Goal: Task Accomplishment & Management: Use online tool/utility

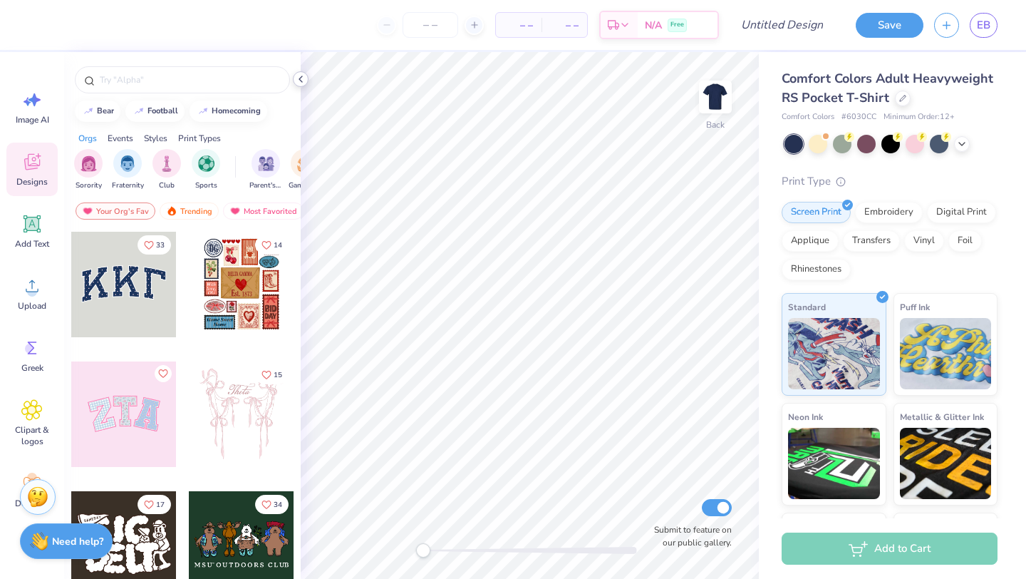
click at [299, 79] on polyline at bounding box center [300, 79] width 3 height 6
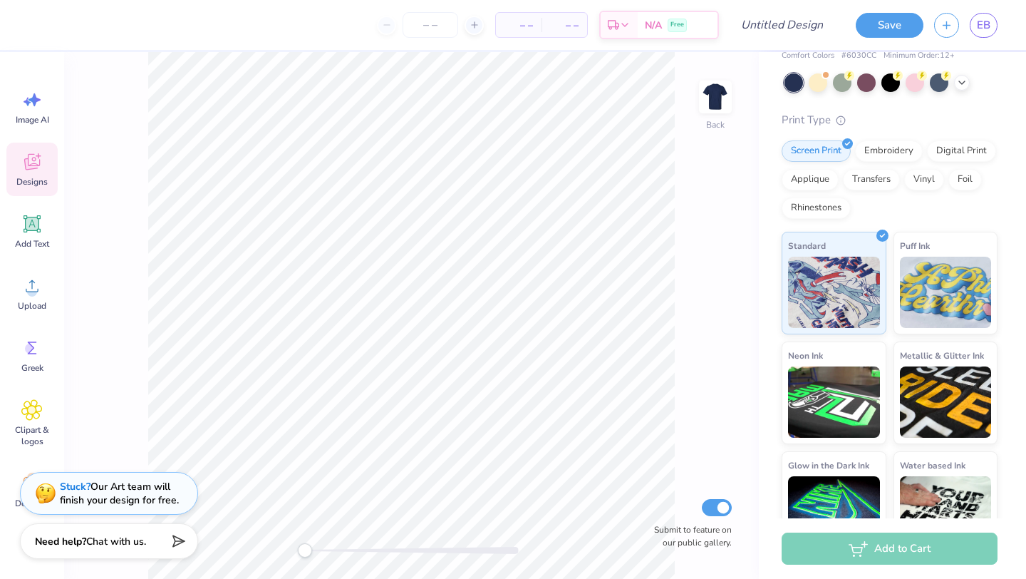
scroll to position [97, 0]
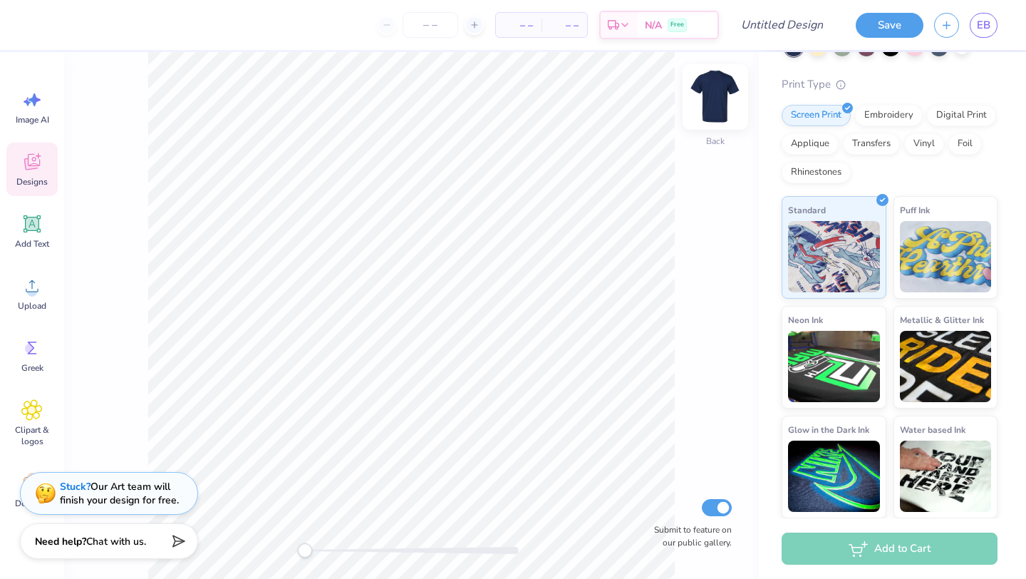
click at [713, 96] on img at bounding box center [715, 96] width 57 height 57
click at [709, 88] on img at bounding box center [715, 96] width 57 height 57
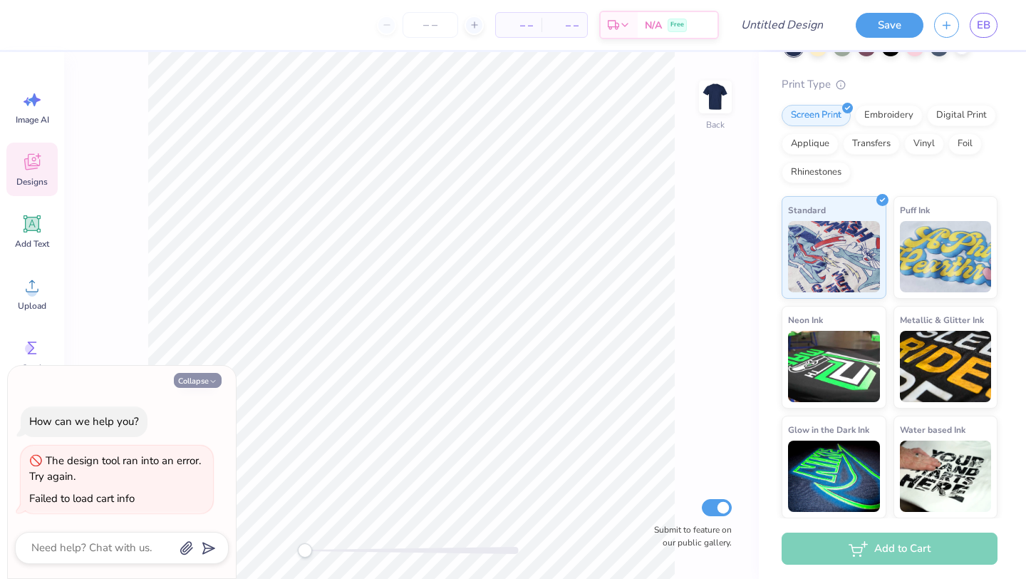
click at [207, 380] on button "Collapse" at bounding box center [198, 380] width 48 height 15
type textarea "x"
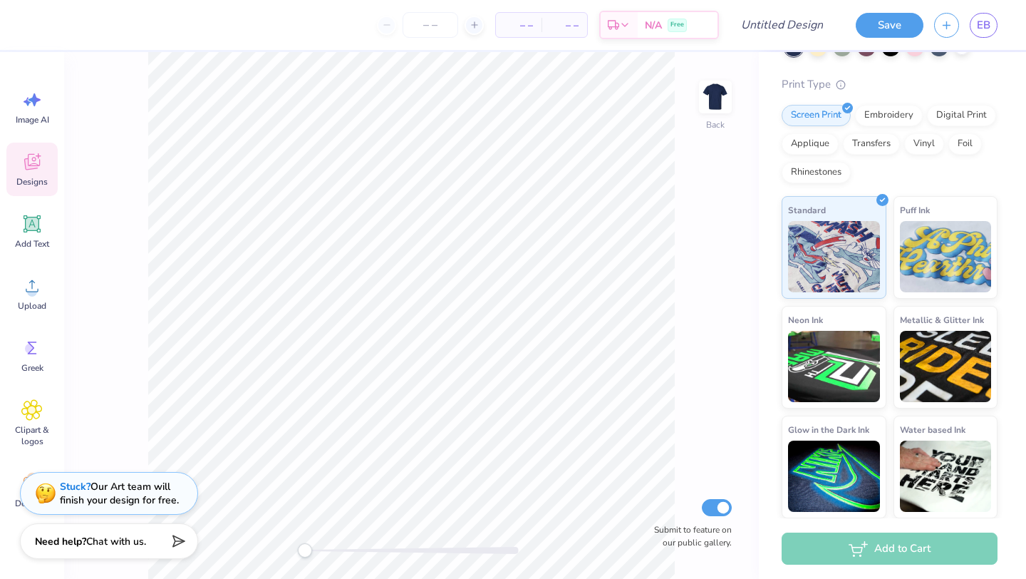
click at [719, 517] on div "Submit to feature on our public gallery." at bounding box center [690, 522] width 86 height 53
click at [716, 503] on input "Submit to feature on our public gallery." at bounding box center [717, 507] width 30 height 17
checkbox input "false"
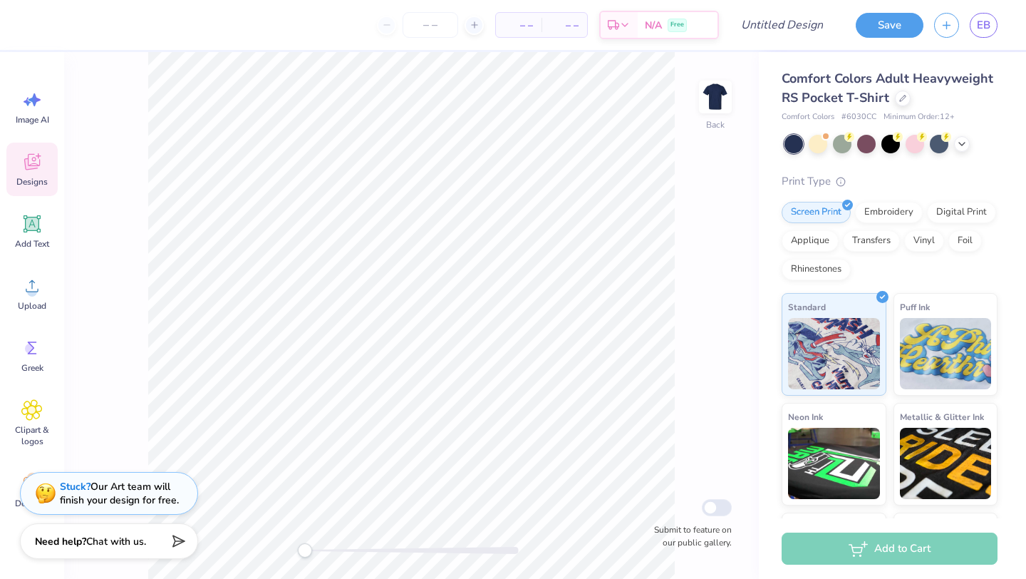
click at [40, 160] on icon at bounding box center [31, 161] width 21 height 21
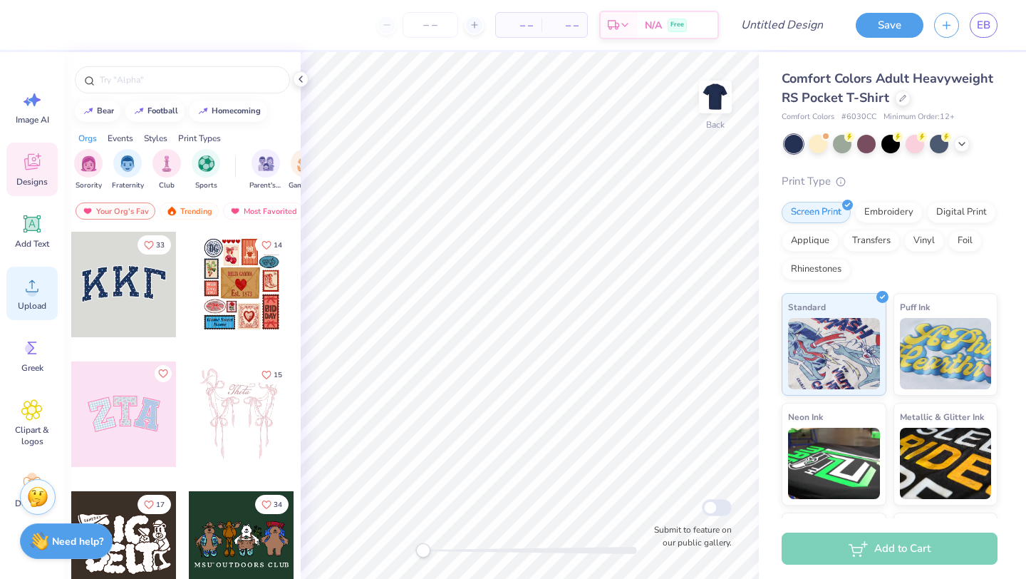
scroll to position [46, 0]
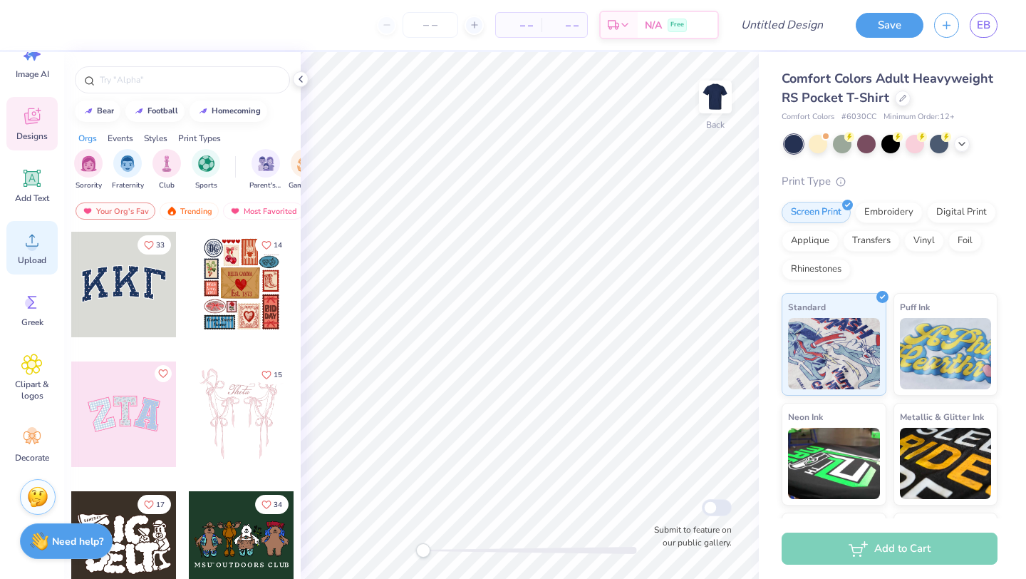
click at [35, 266] on div "Upload" at bounding box center [31, 247] width 51 height 53
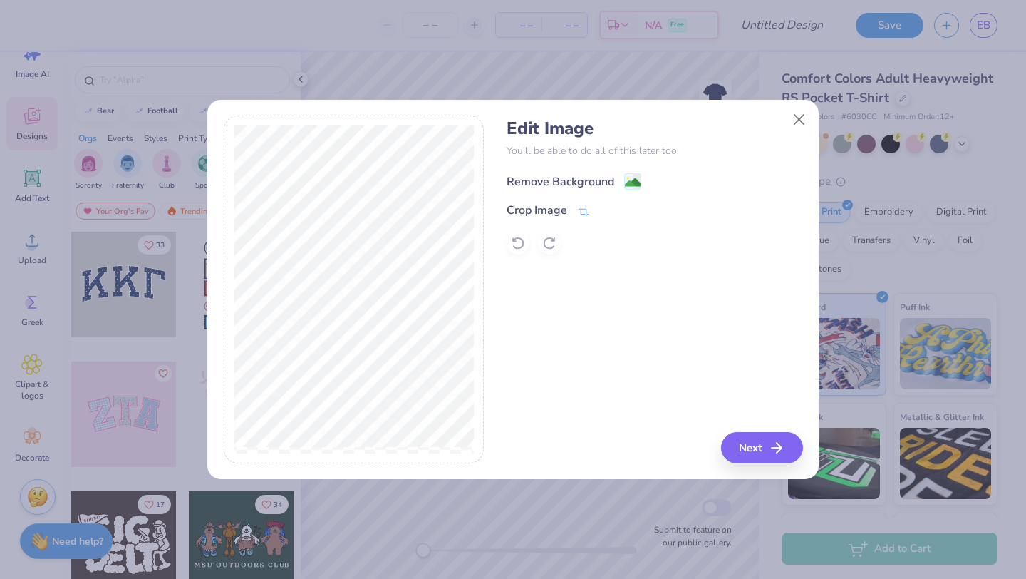
click at [628, 182] on image at bounding box center [633, 183] width 16 height 16
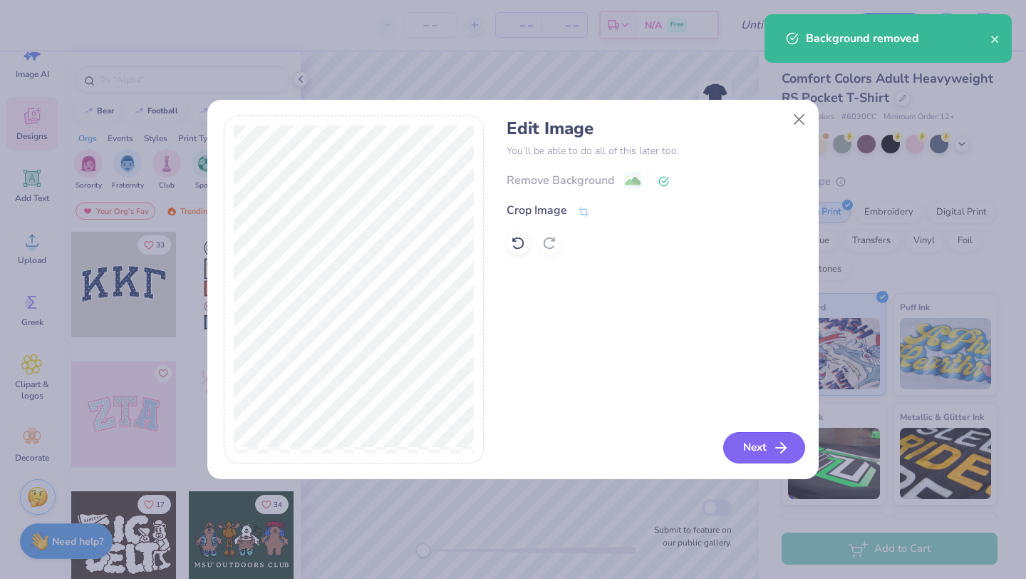
click at [756, 446] on button "Next" at bounding box center [765, 447] width 82 height 31
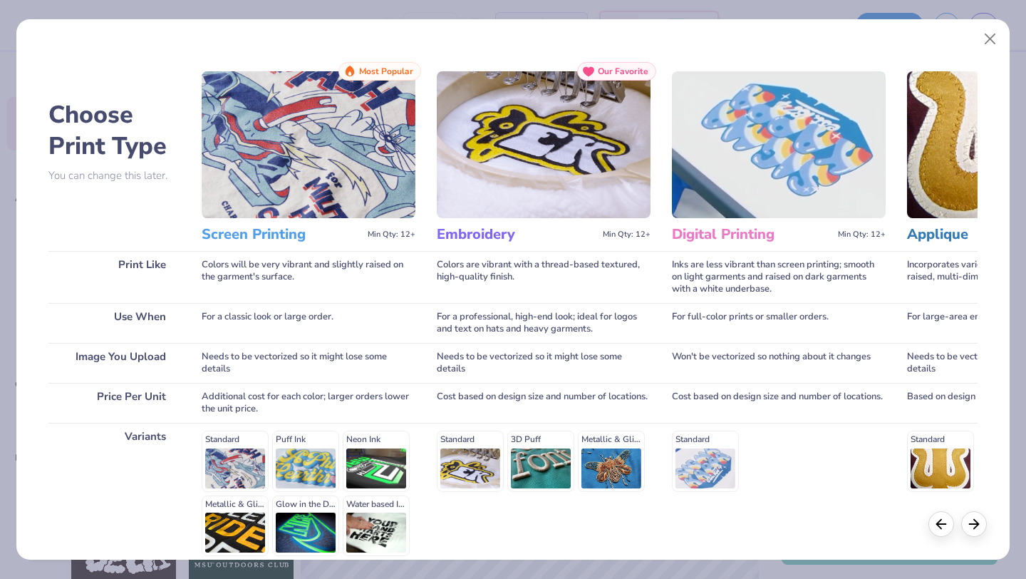
scroll to position [132, 0]
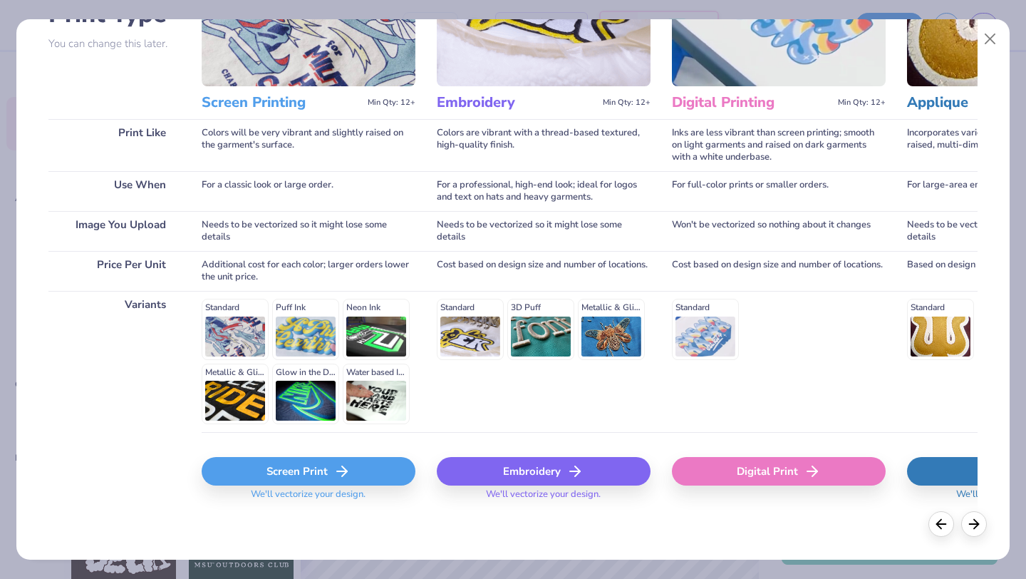
click at [334, 470] on icon at bounding box center [342, 471] width 17 height 17
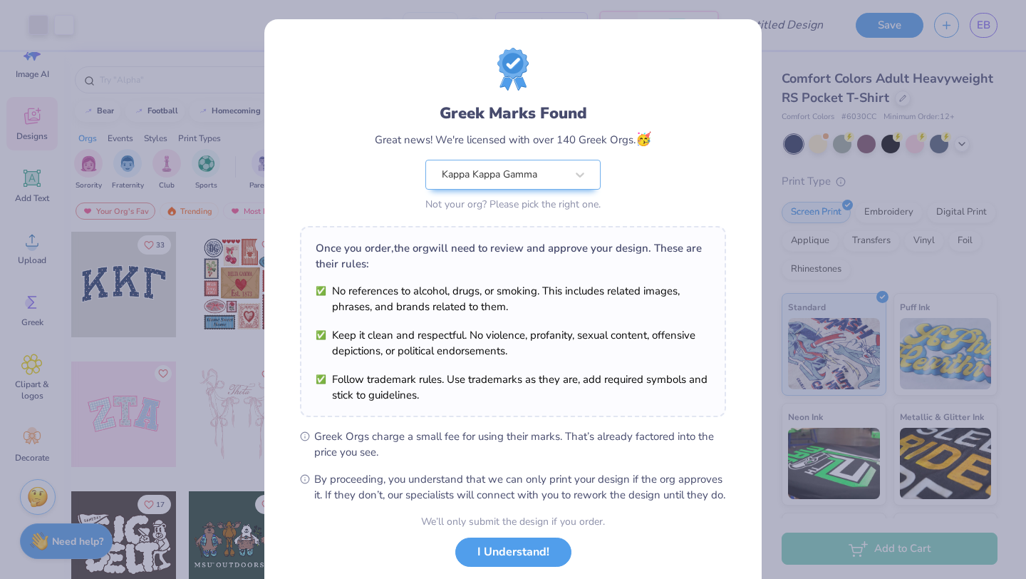
scroll to position [88, 0]
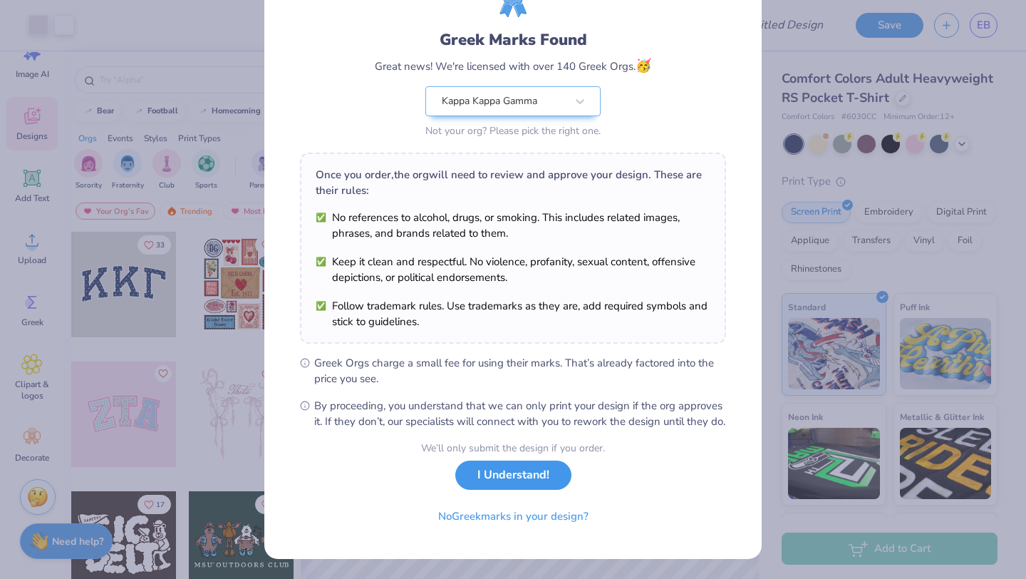
click at [537, 486] on button "I Understand!" at bounding box center [513, 474] width 116 height 29
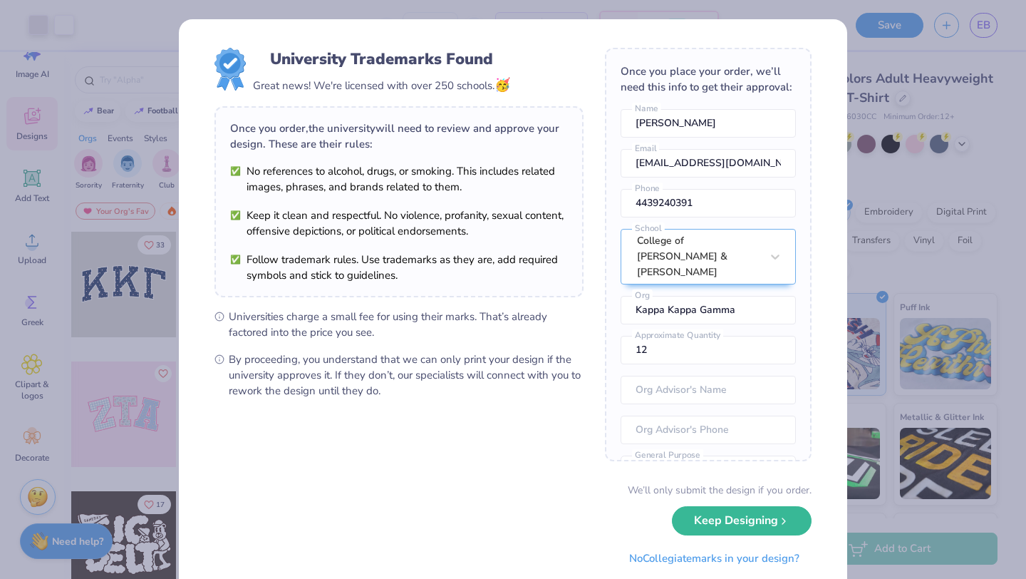
scroll to position [41, 0]
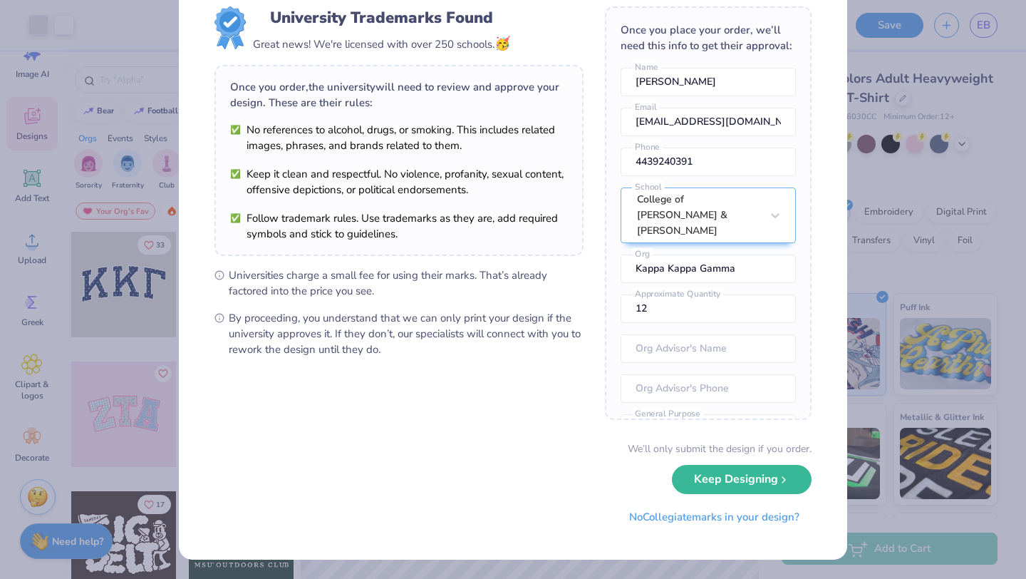
click at [234, 214] on li "Follow trademark rules. Use trademarks as they are, add required symbols and st…" at bounding box center [399, 225] width 338 height 31
click at [726, 521] on button "No Collegiate marks in your design?" at bounding box center [714, 513] width 195 height 29
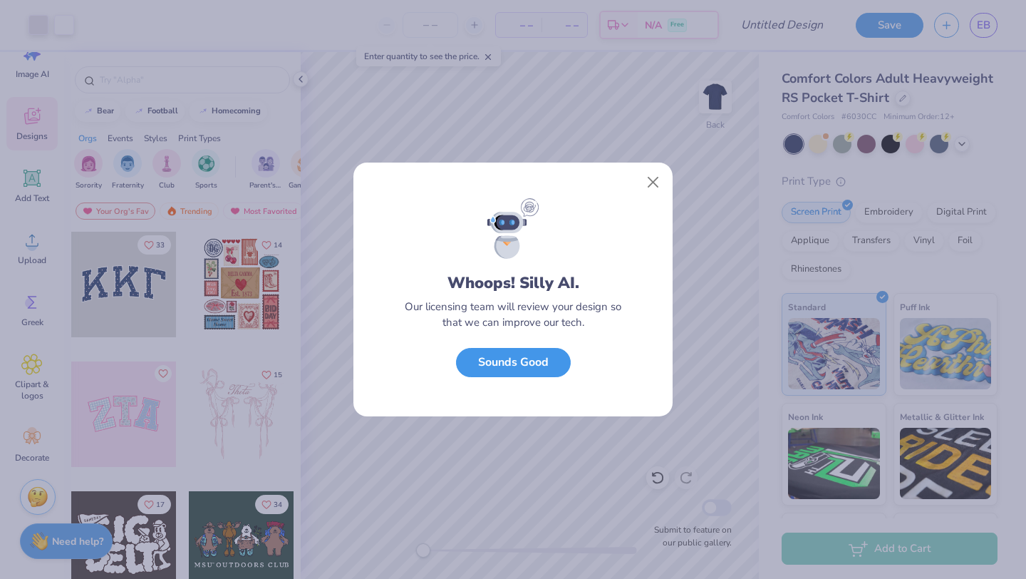
click at [550, 364] on button "Sounds Good" at bounding box center [513, 362] width 115 height 29
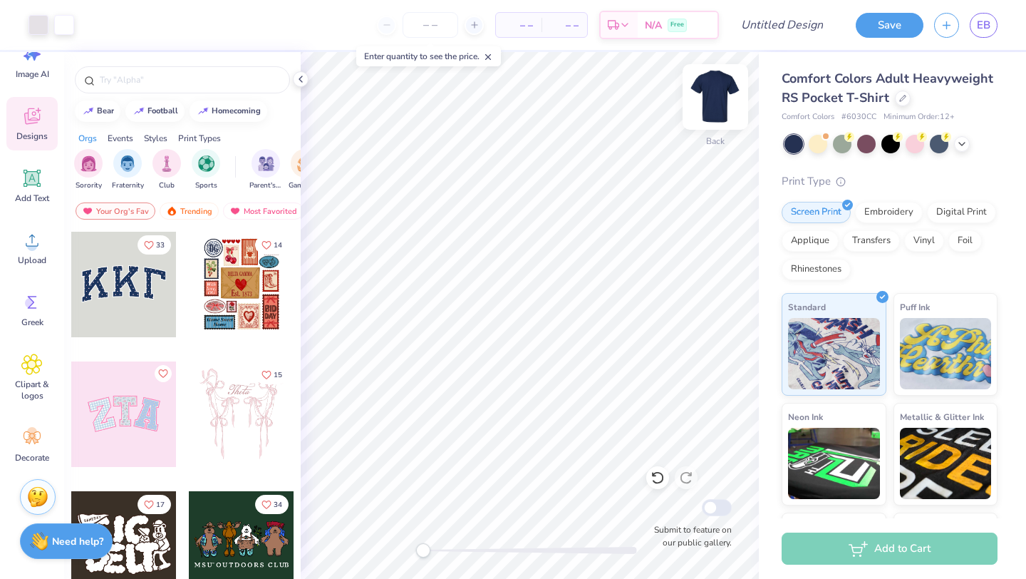
click at [720, 99] on img at bounding box center [715, 96] width 57 height 57
click at [34, 255] on span "Upload" at bounding box center [32, 259] width 29 height 11
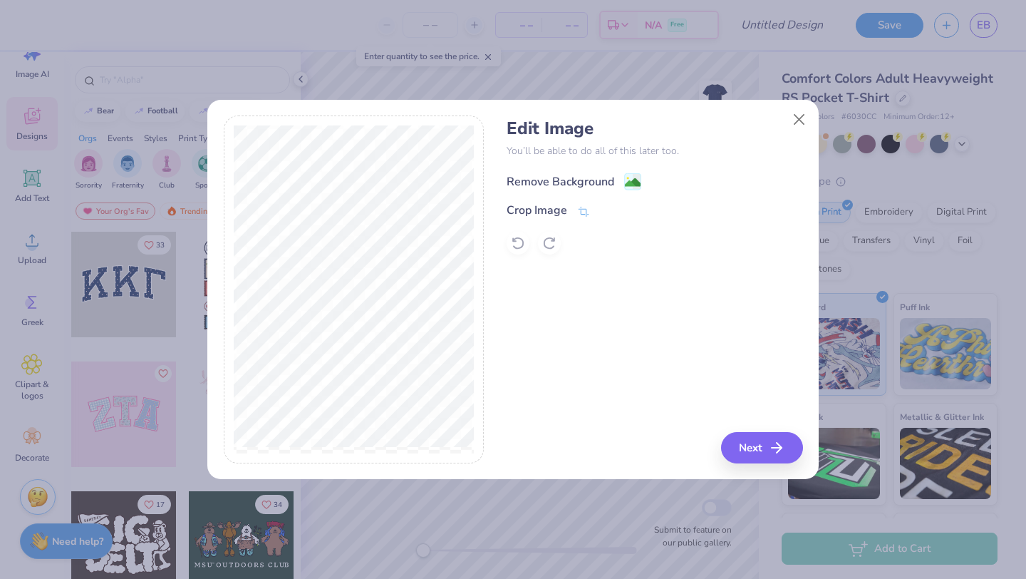
click at [624, 177] on div "Remove Background" at bounding box center [574, 182] width 135 height 18
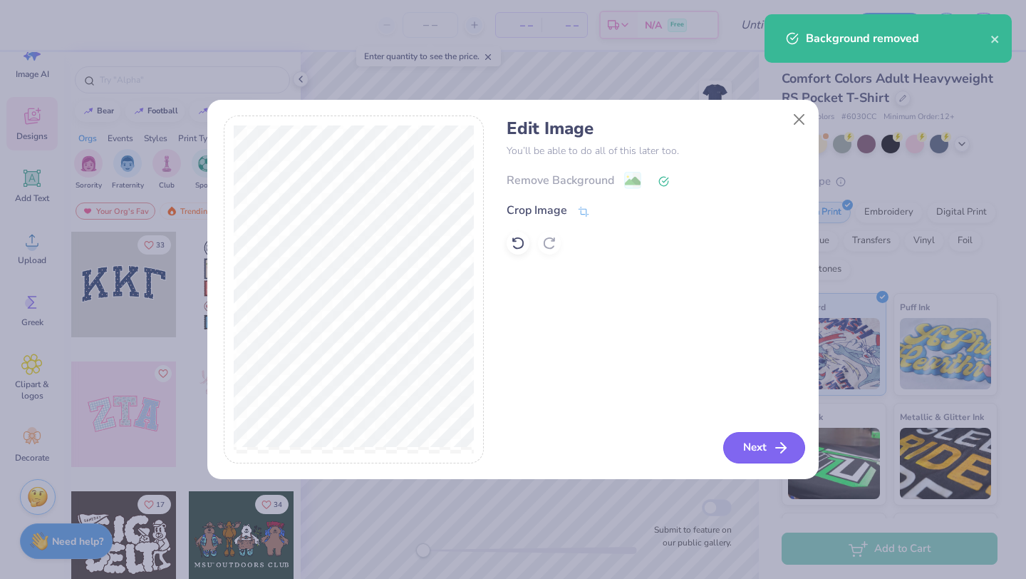
click at [763, 454] on button "Next" at bounding box center [765, 447] width 82 height 31
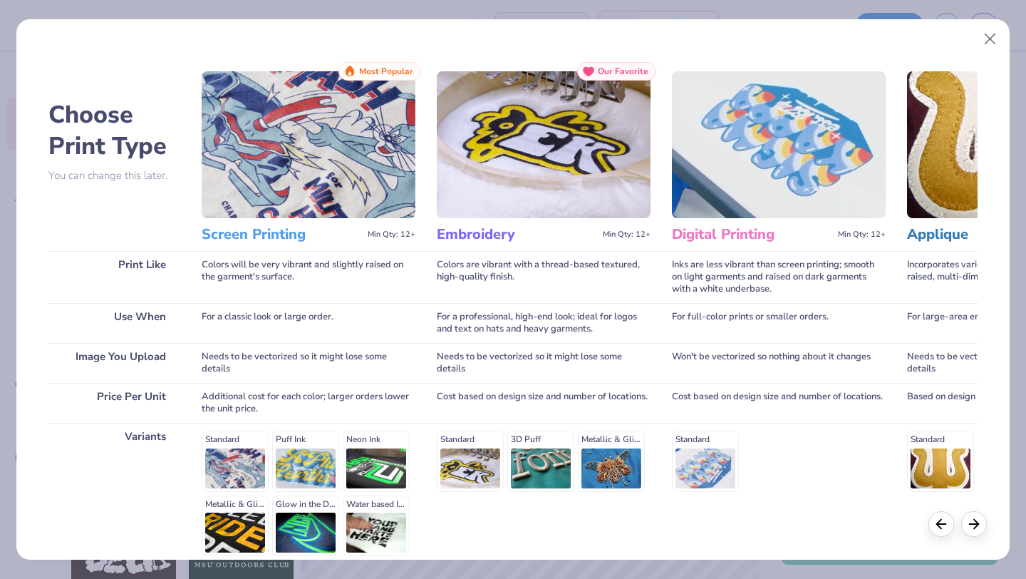
scroll to position [132, 0]
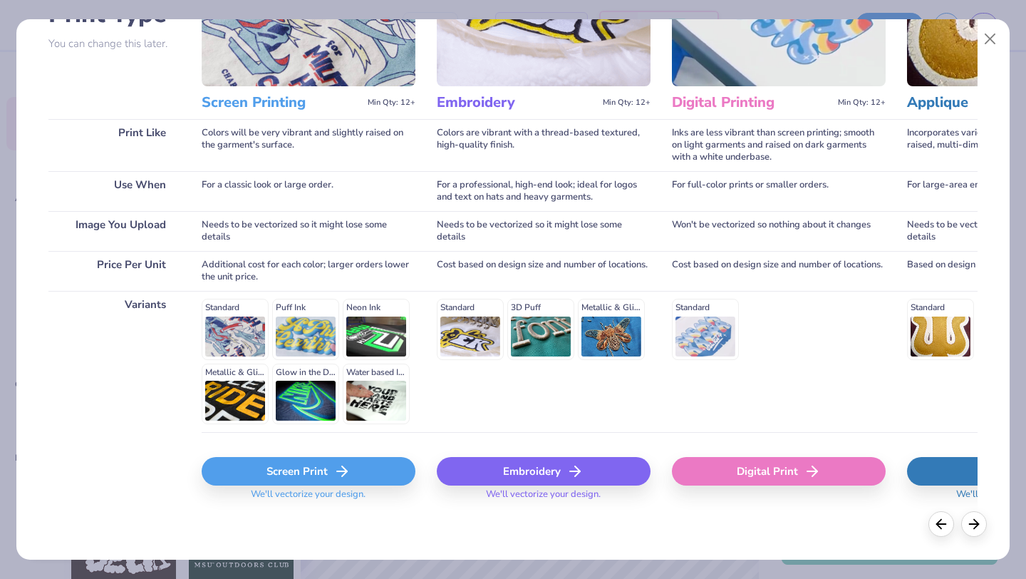
click at [352, 473] on div "Screen Print" at bounding box center [309, 471] width 214 height 29
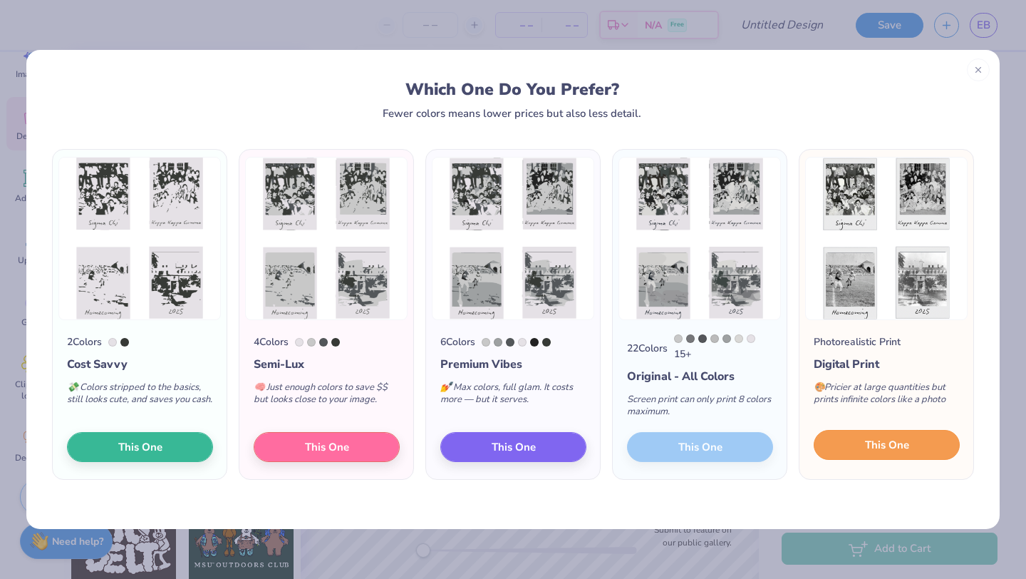
click at [847, 455] on button "This One" at bounding box center [887, 445] width 146 height 30
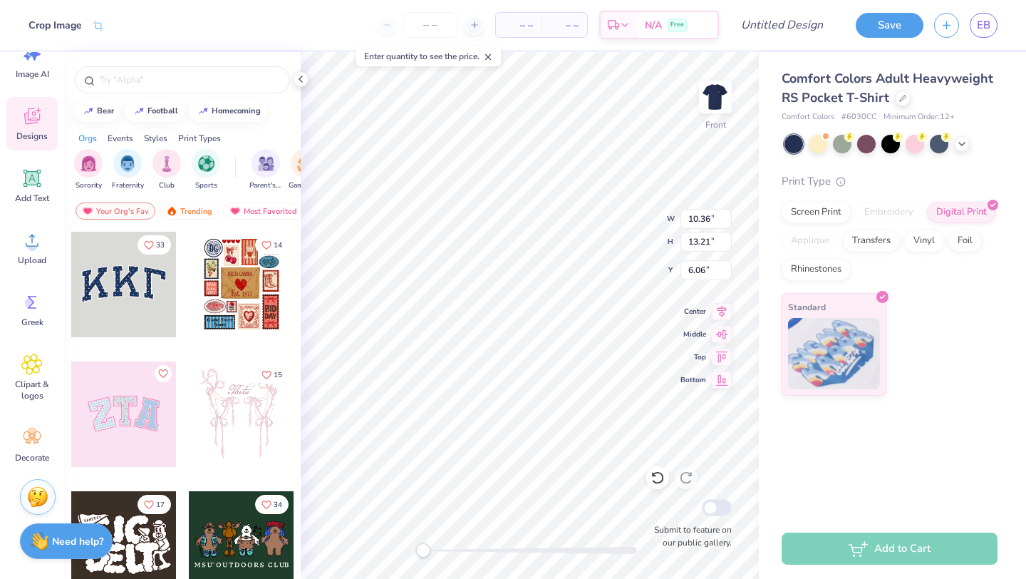
type input "11.25"
type input "14.34"
type input "4.27"
click at [40, 251] on div "Upload" at bounding box center [31, 247] width 51 height 53
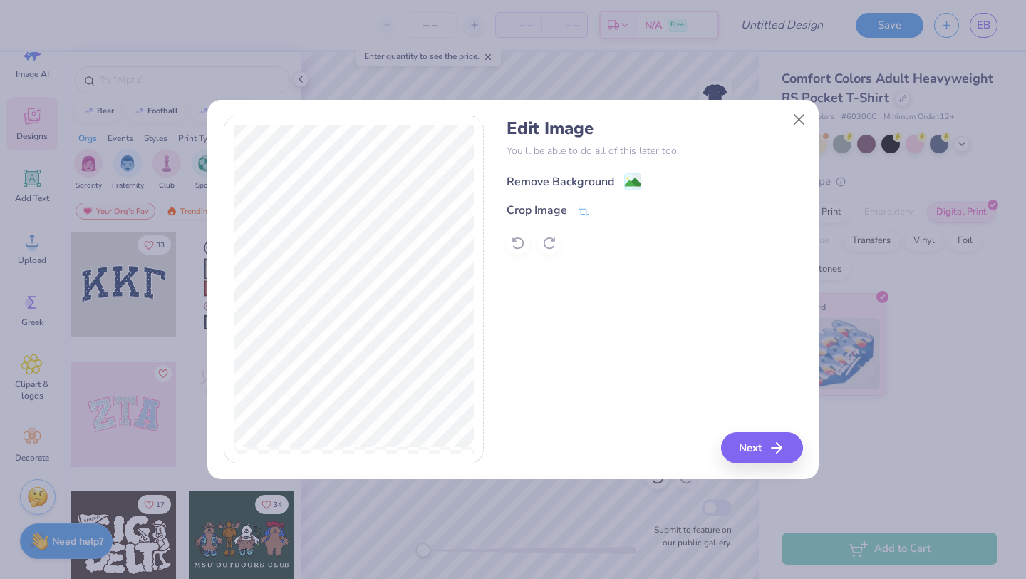
click at [633, 176] on image at bounding box center [633, 183] width 16 height 16
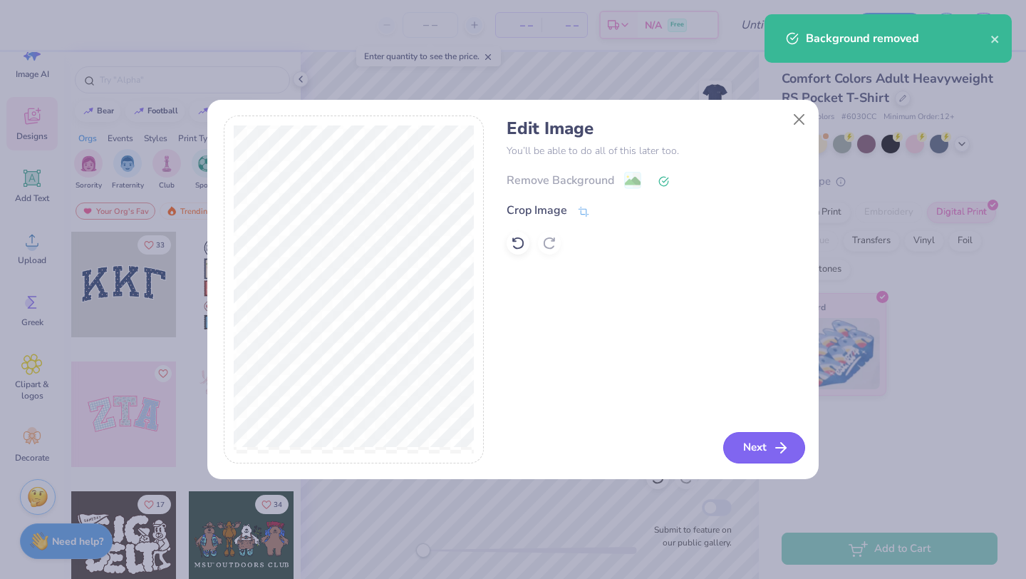
click at [766, 443] on button "Next" at bounding box center [765, 447] width 82 height 31
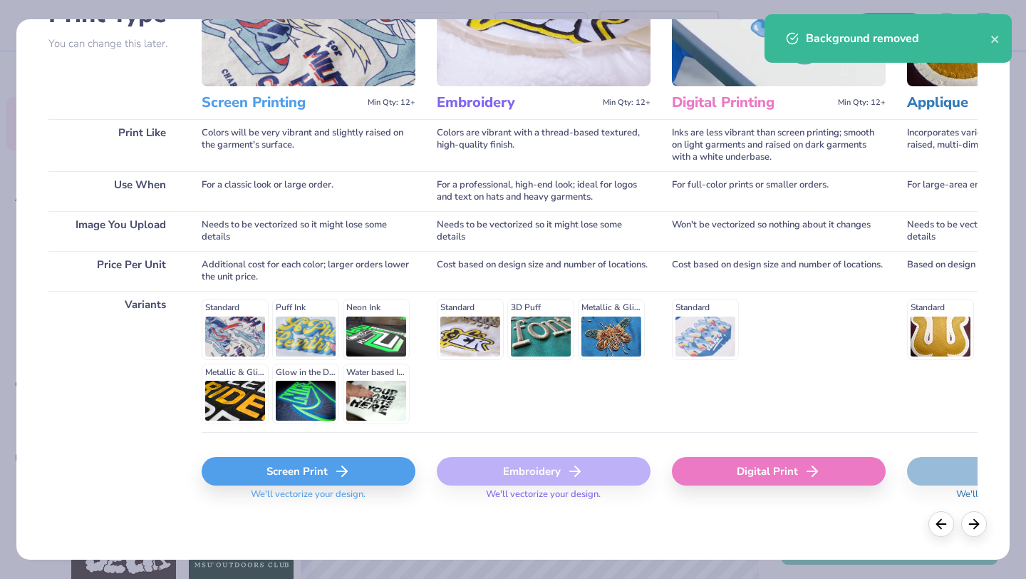
click at [341, 478] on icon at bounding box center [342, 471] width 17 height 17
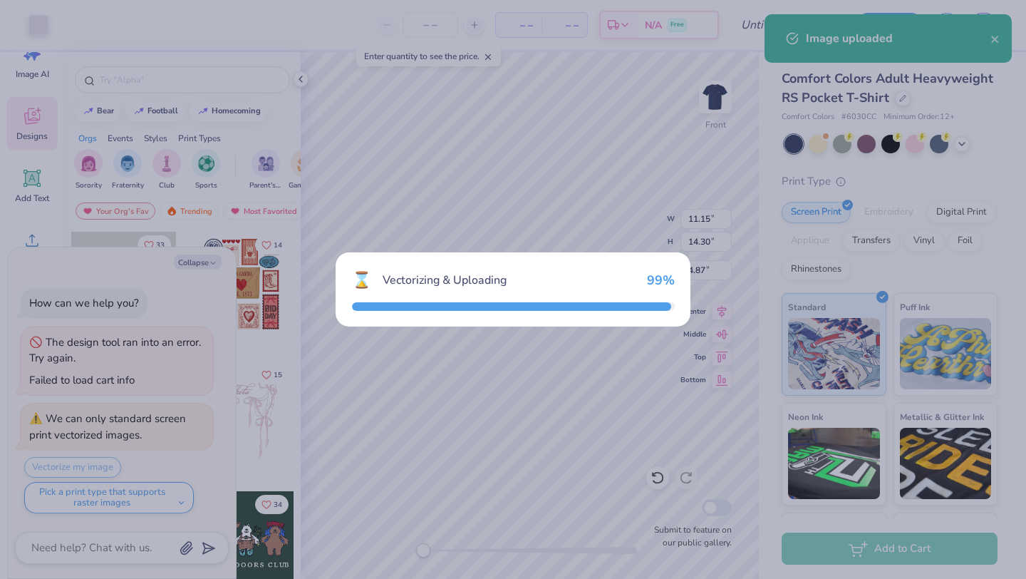
type textarea "x"
type input "11.86"
type input "1.34"
type input "13.58"
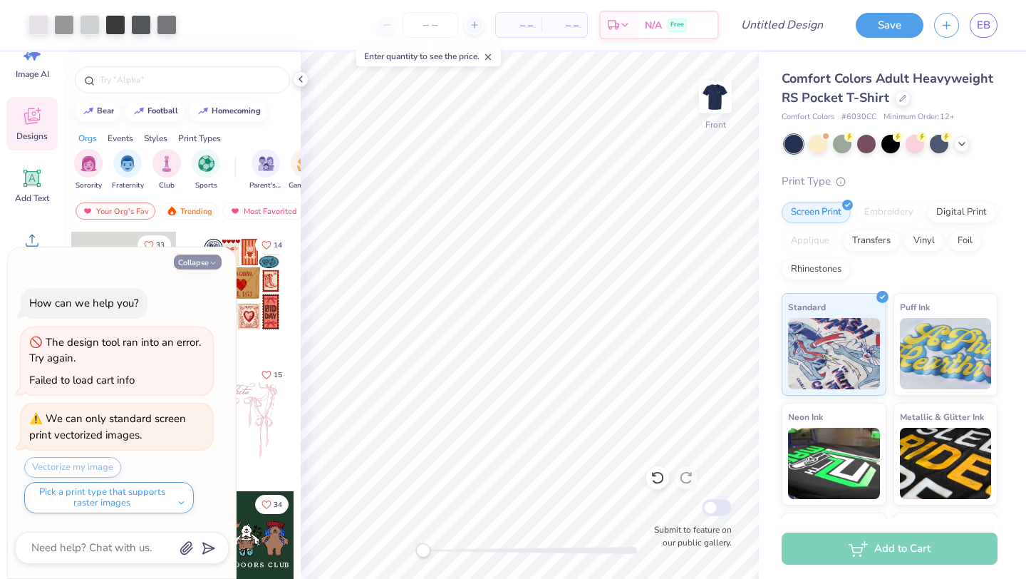
click at [216, 261] on icon "button" at bounding box center [213, 263] width 9 height 9
type textarea "x"
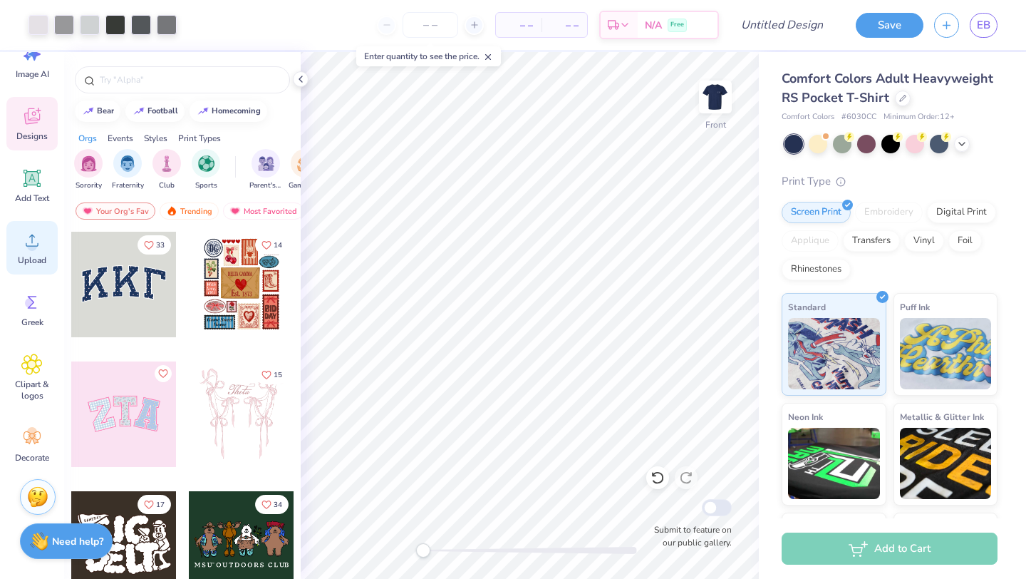
click at [33, 259] on span "Upload" at bounding box center [32, 259] width 29 height 11
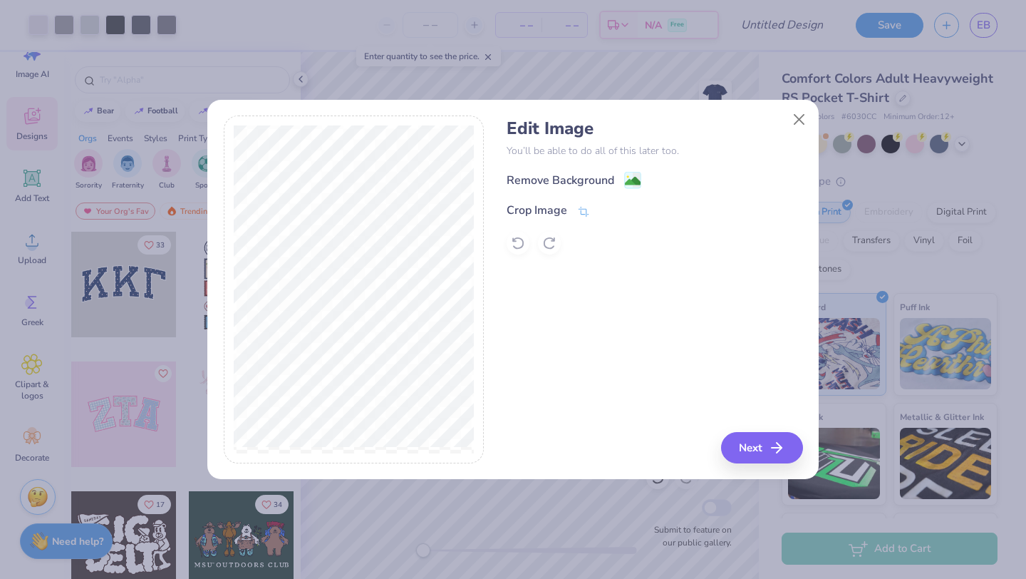
click at [624, 186] on icon at bounding box center [632, 180] width 17 height 17
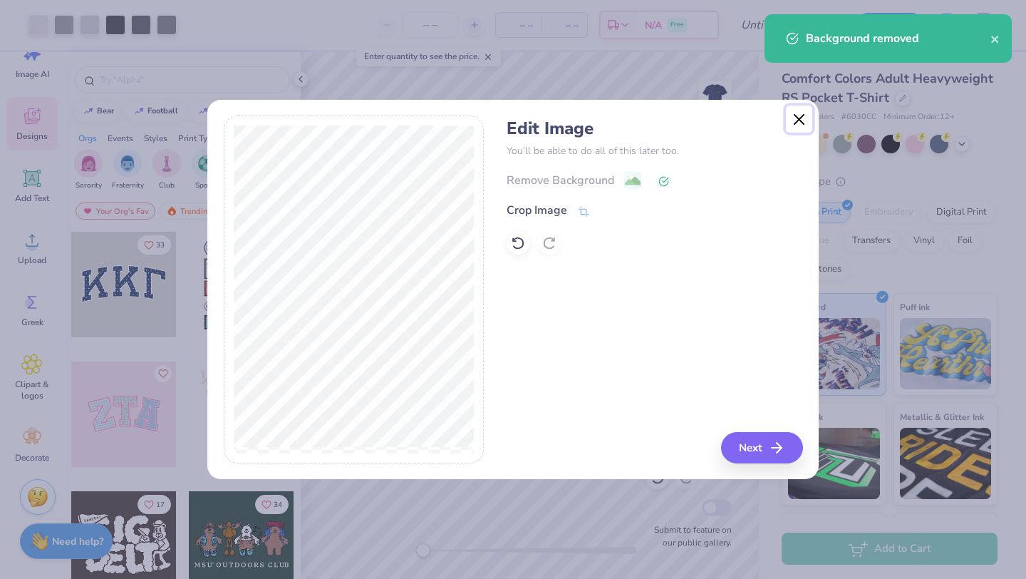
click at [798, 114] on button "Close" at bounding box center [799, 118] width 27 height 27
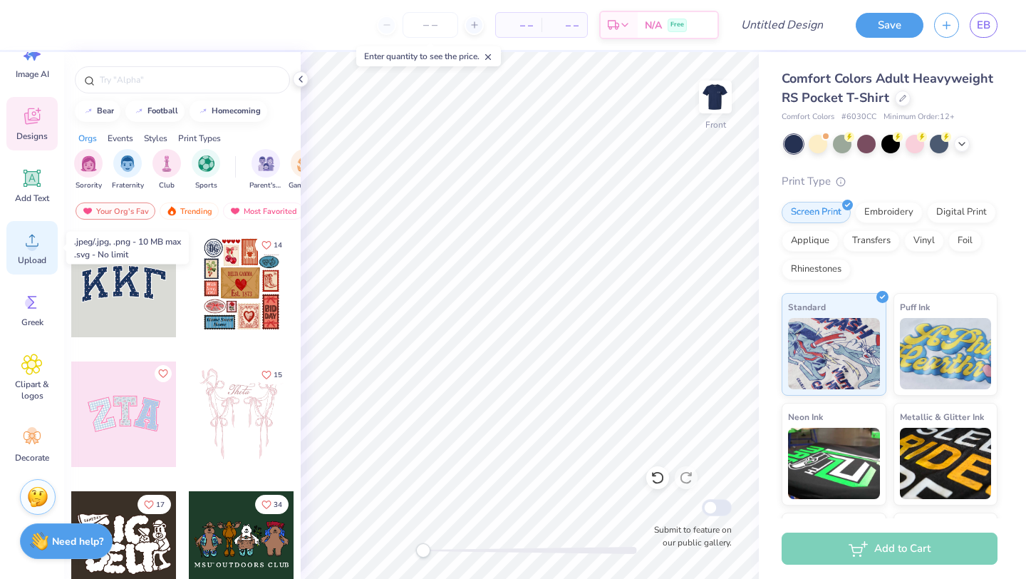
click at [36, 227] on div "Upload" at bounding box center [31, 247] width 51 height 53
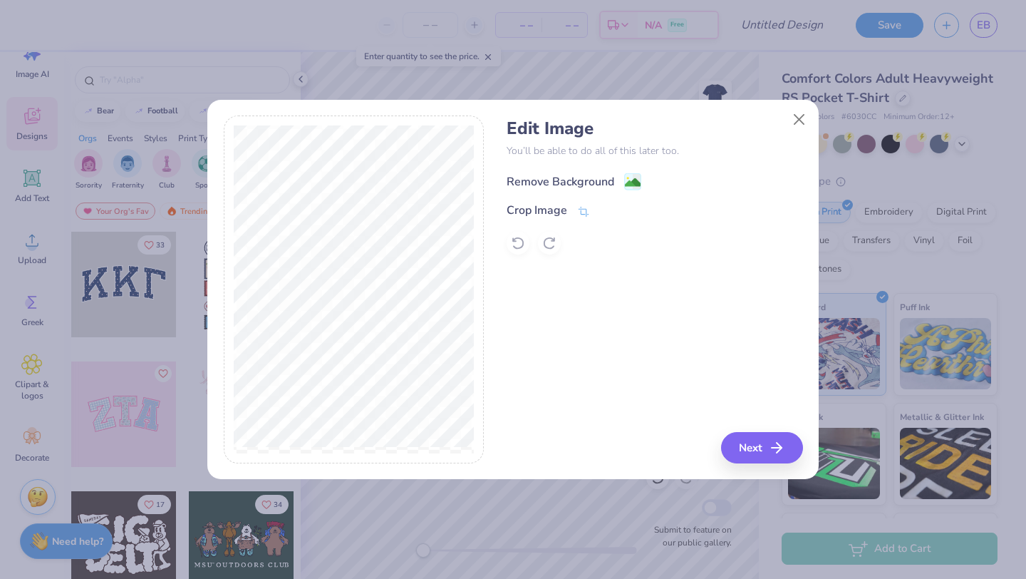
click at [628, 181] on image at bounding box center [633, 183] width 16 height 16
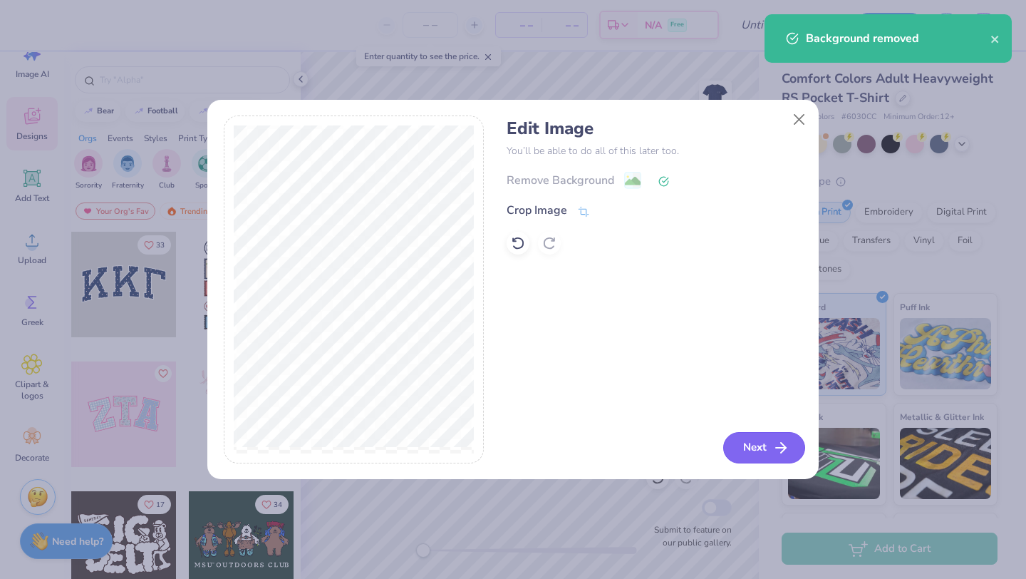
click at [773, 443] on icon "button" at bounding box center [781, 447] width 17 height 17
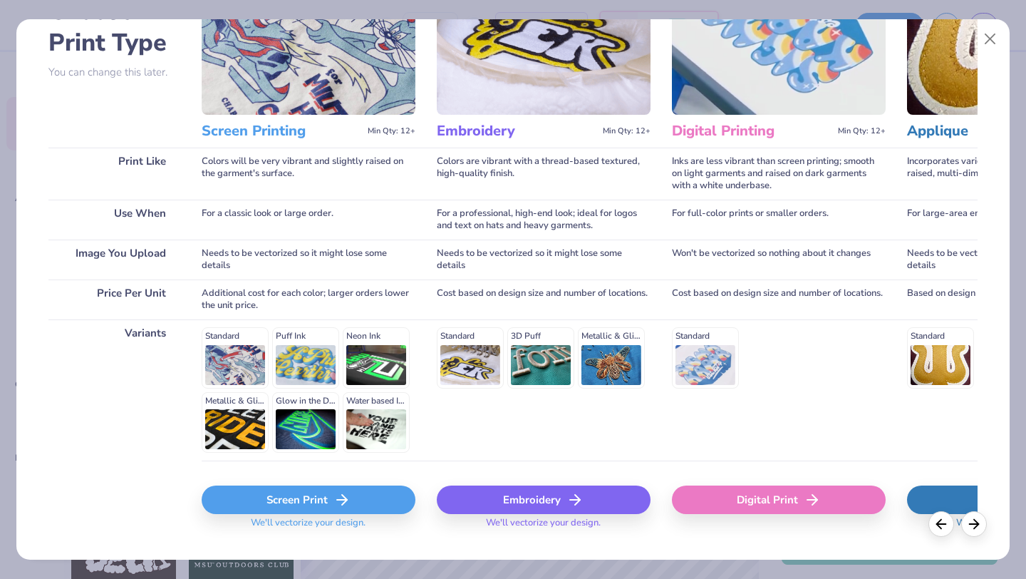
scroll to position [108, 0]
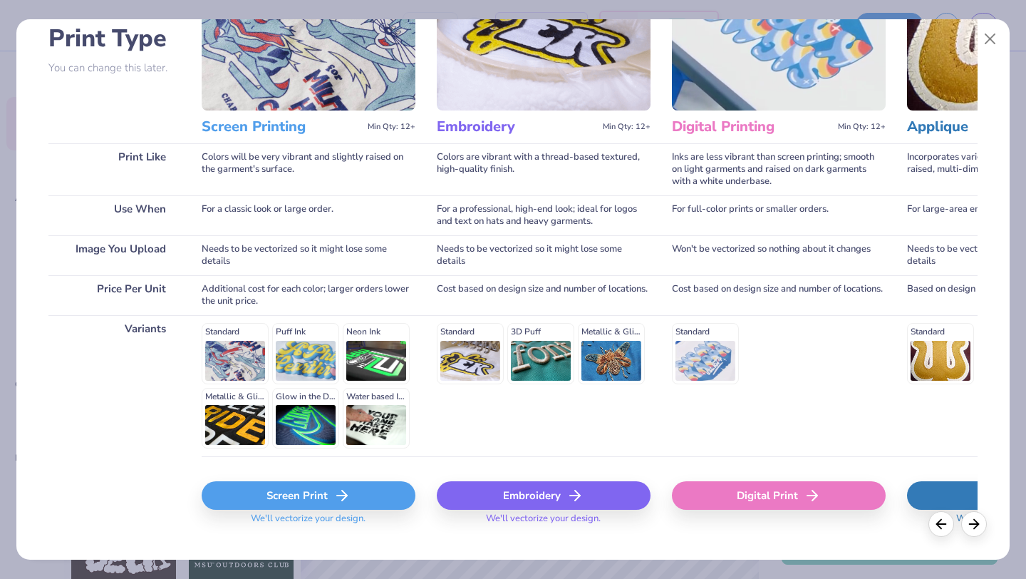
click at [310, 494] on div "Screen Print" at bounding box center [309, 495] width 214 height 29
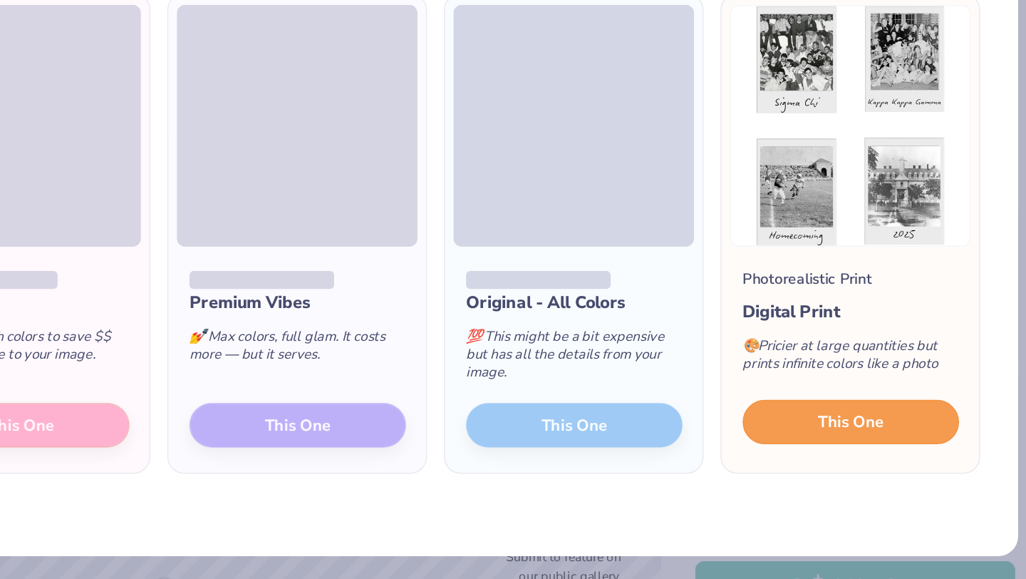
click at [891, 443] on span "This One" at bounding box center [887, 439] width 44 height 16
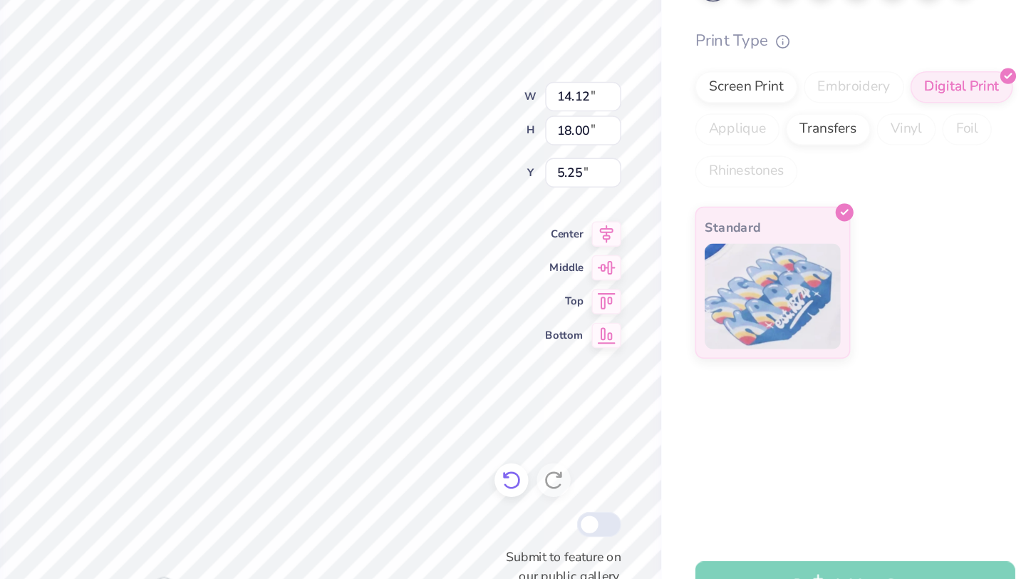
type input "11.80"
type input "15.03"
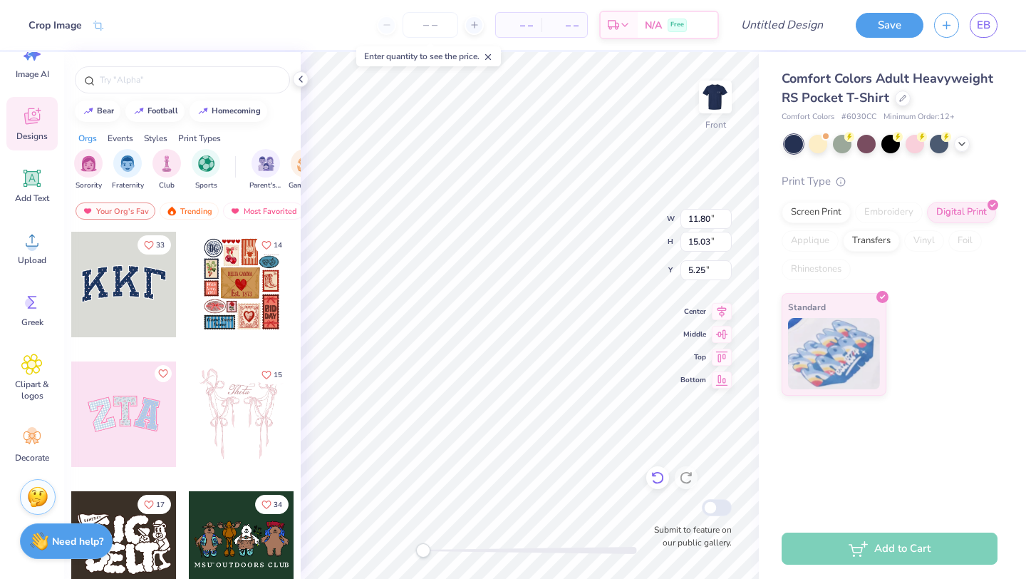
type input "10.66"
type input "13.58"
type input "5.23"
type input "11.25"
type input "14.34"
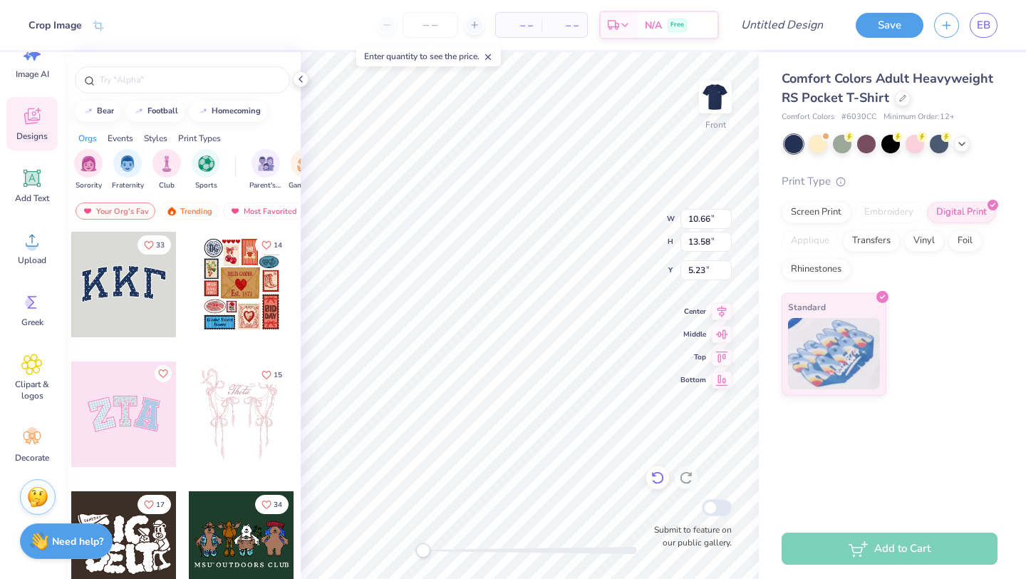
type input "4.96"
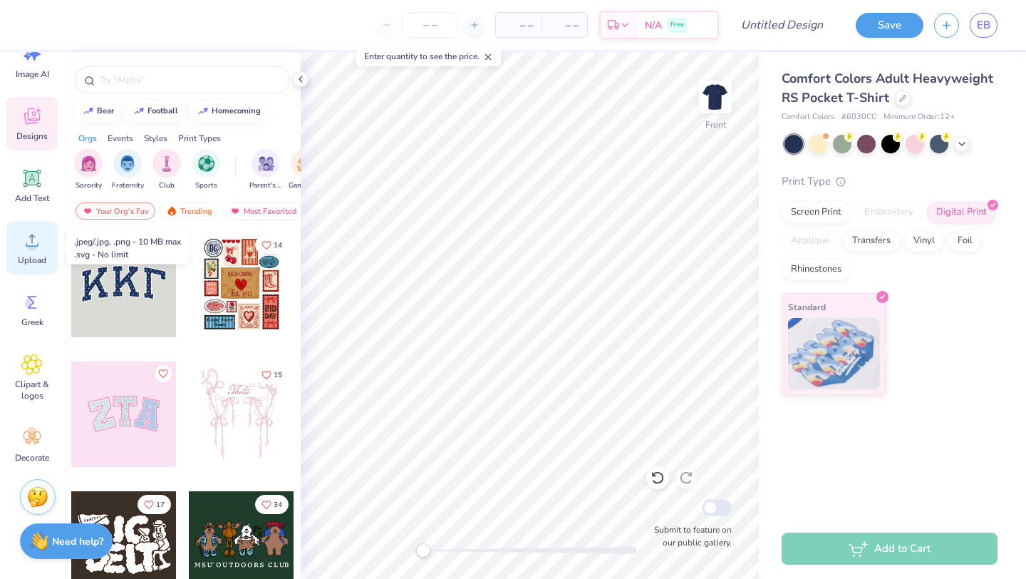
click at [24, 261] on span "Upload" at bounding box center [32, 259] width 29 height 11
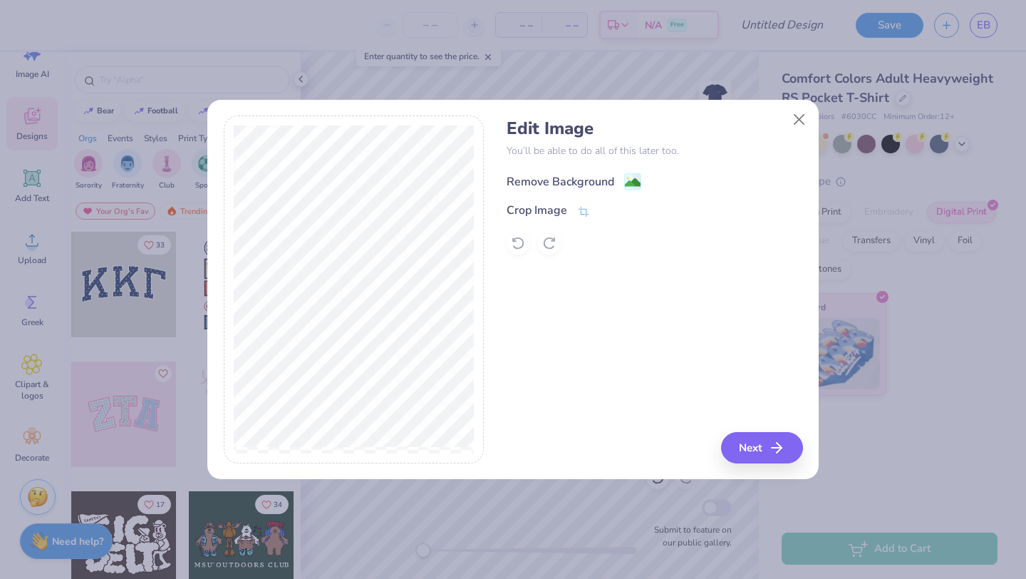
click at [630, 182] on image at bounding box center [633, 183] width 16 height 16
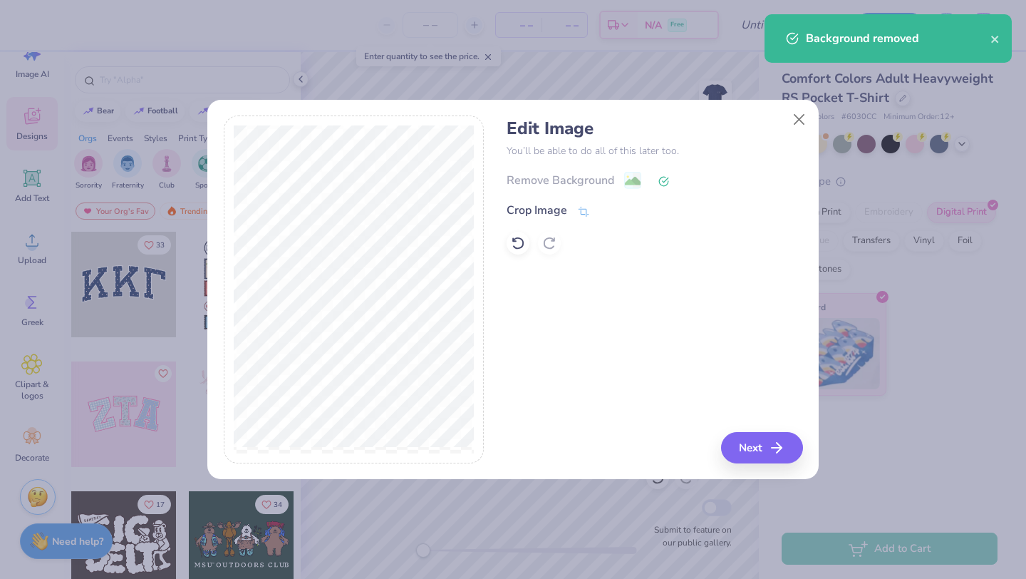
click at [770, 464] on div "Edit Image You’ll be able to do all of this later too. Remove Background Crop I…" at bounding box center [513, 297] width 612 height 364
click at [773, 448] on icon "button" at bounding box center [781, 447] width 17 height 17
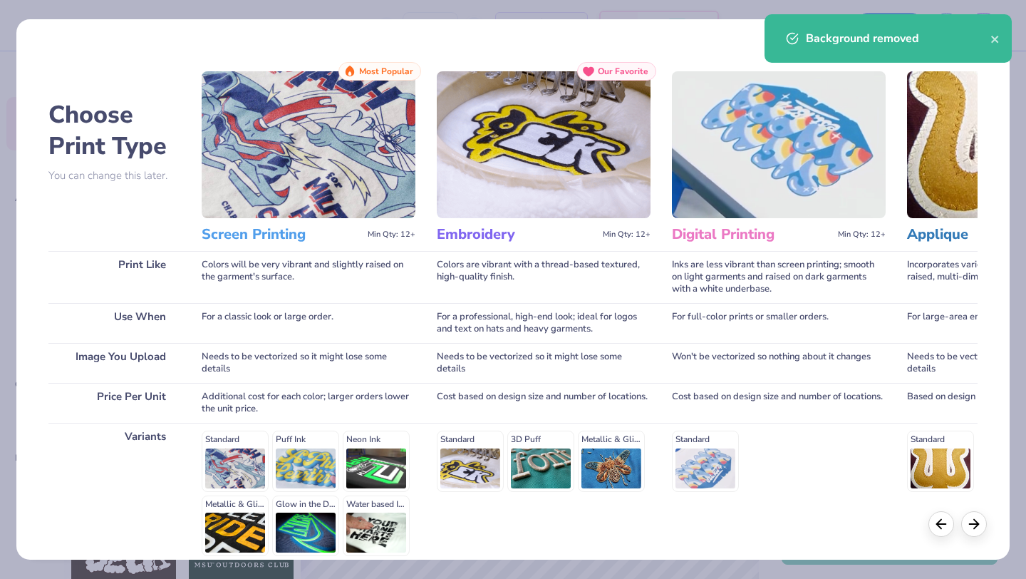
scroll to position [132, 0]
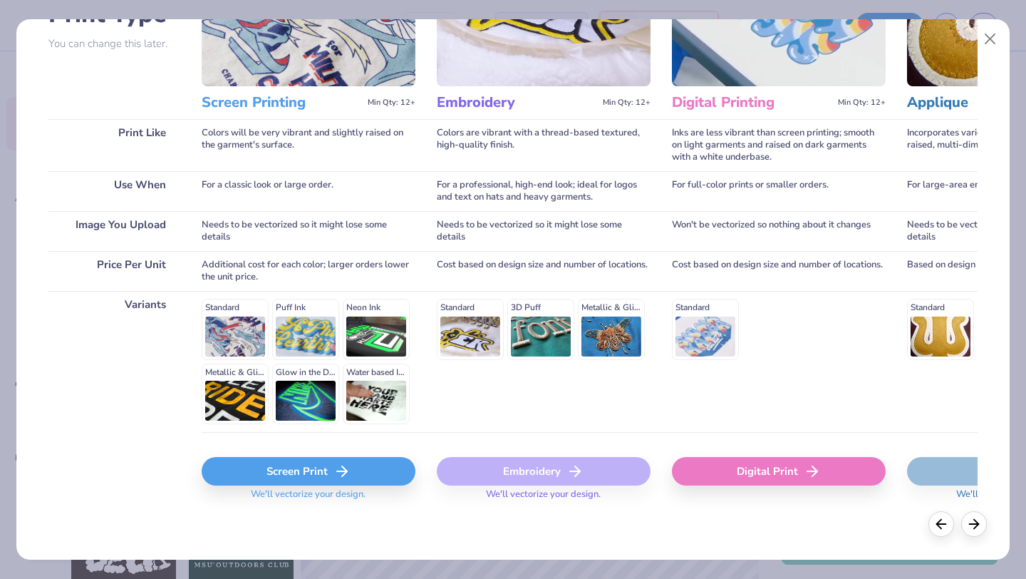
click at [354, 477] on div "Screen Print" at bounding box center [309, 471] width 214 height 29
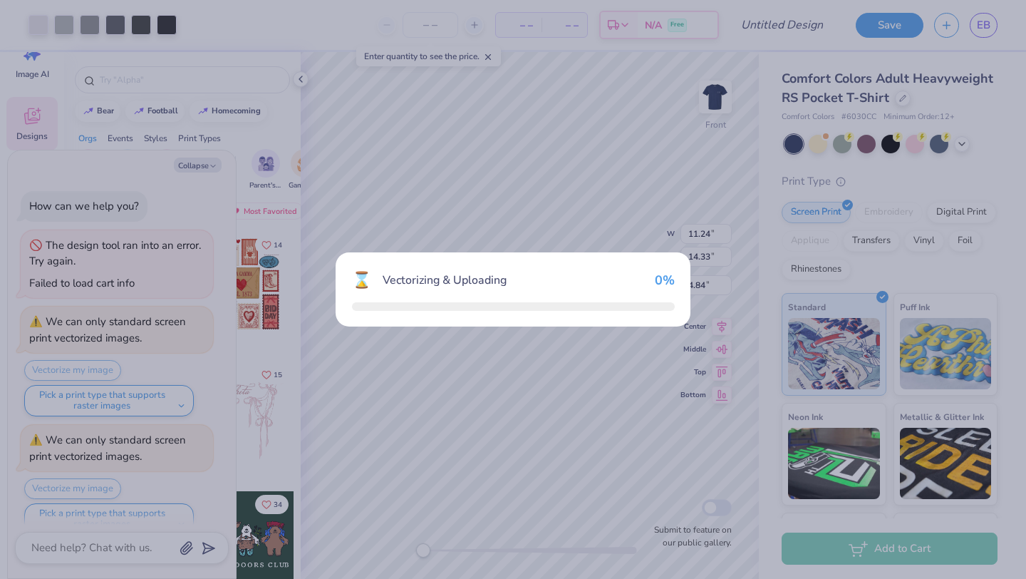
scroll to position [21, 0]
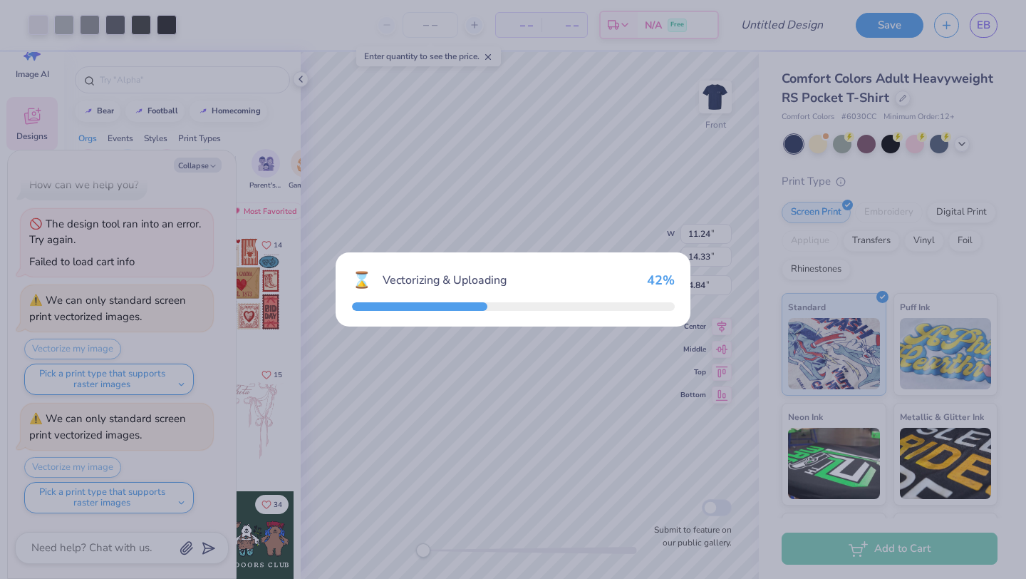
type textarea "x"
type input "14.32"
type input "1.61"
type input "13.44"
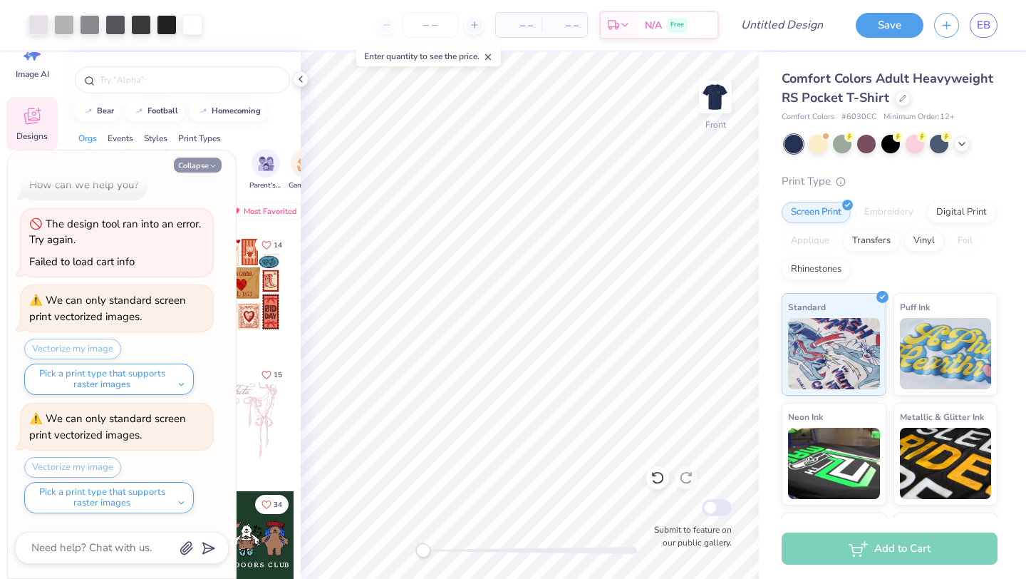
click at [212, 165] on icon "button" at bounding box center [213, 166] width 9 height 9
type textarea "x"
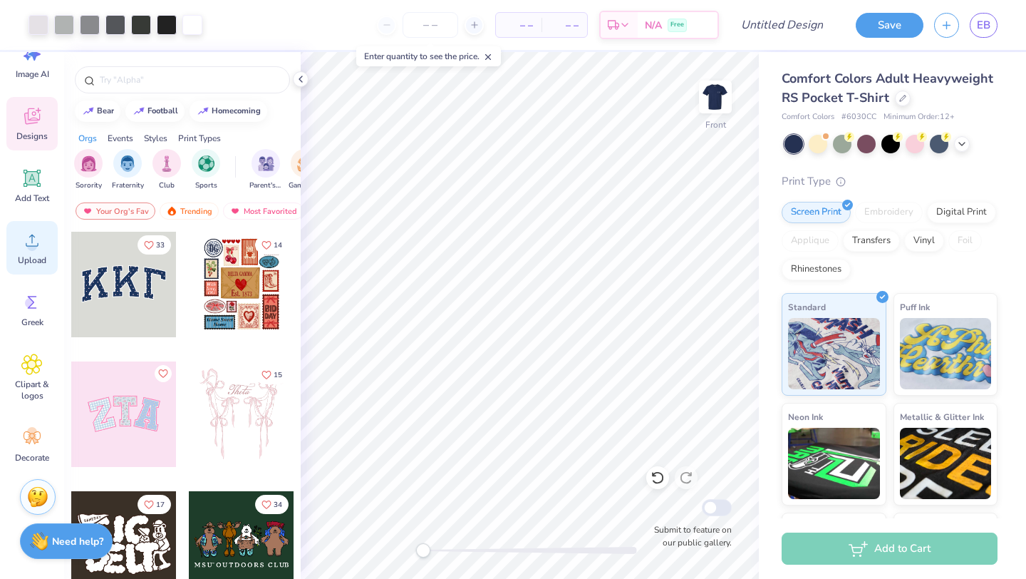
click at [35, 247] on circle at bounding box center [32, 246] width 10 height 10
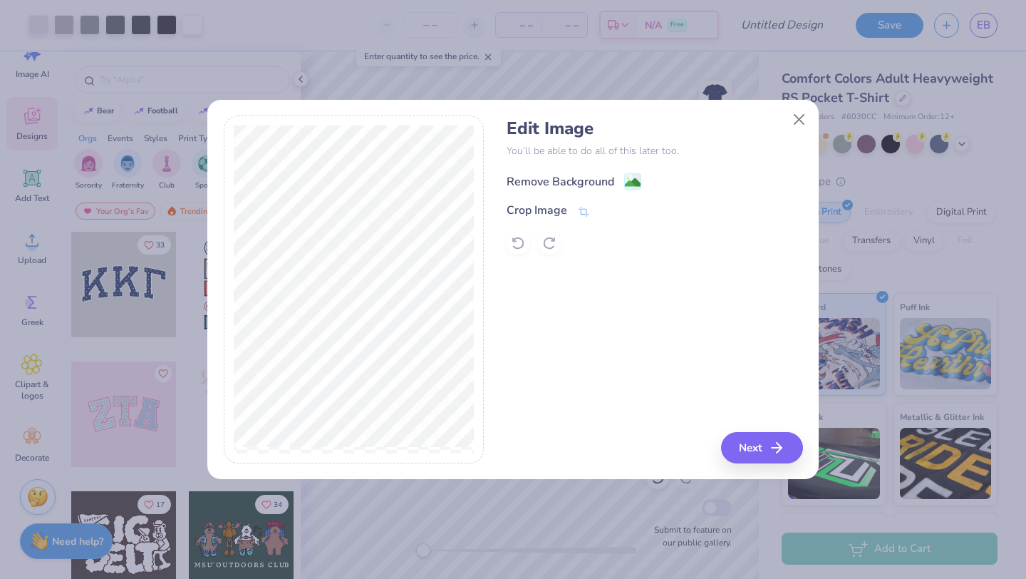
click at [633, 178] on image at bounding box center [633, 183] width 16 height 16
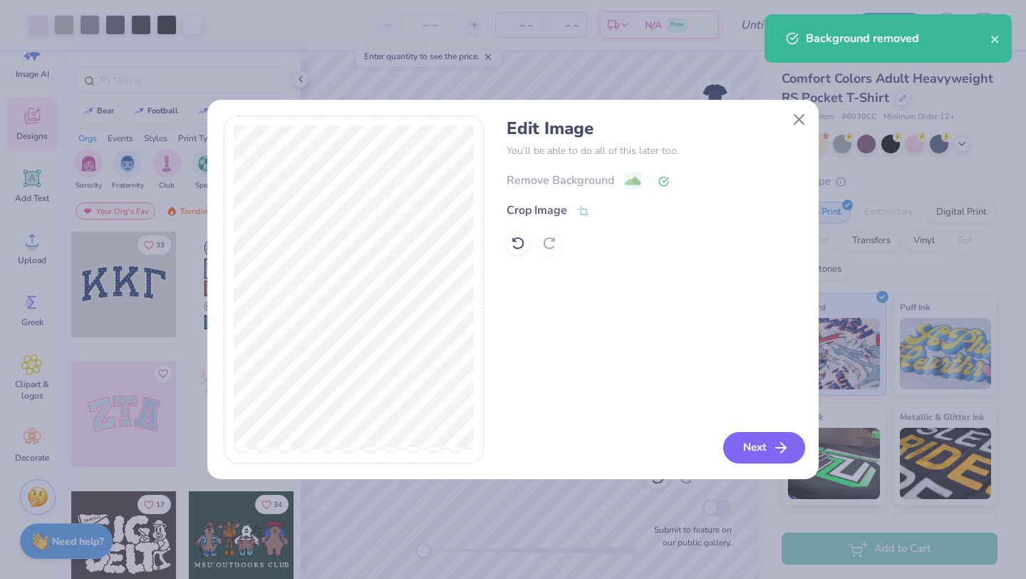
click at [760, 441] on button "Next" at bounding box center [765, 447] width 82 height 31
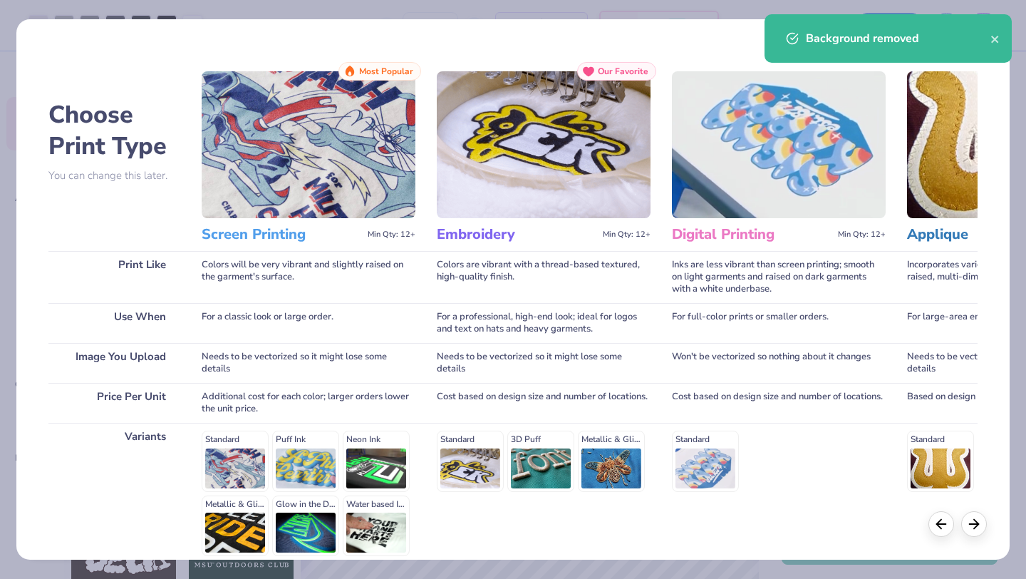
scroll to position [132, 0]
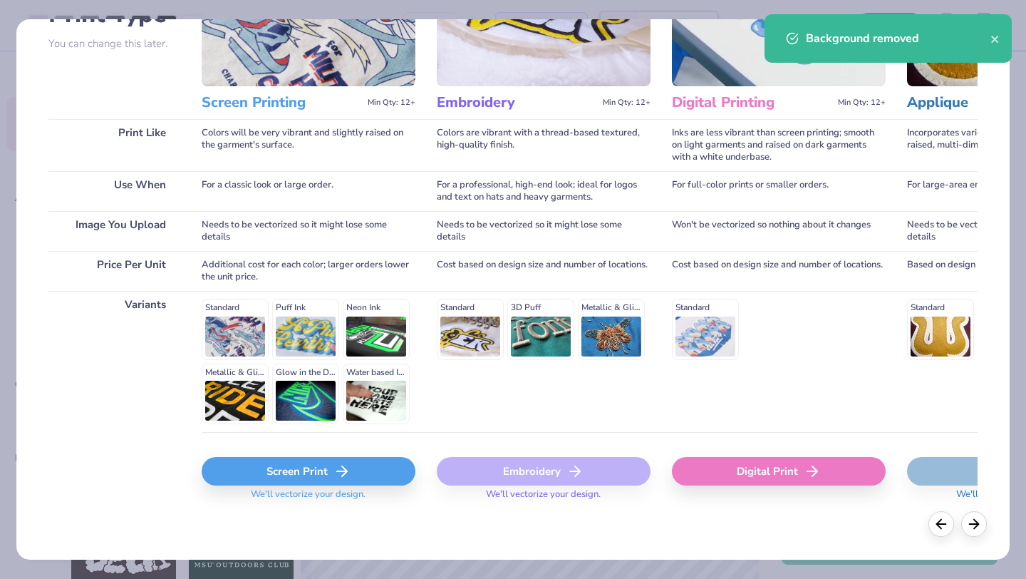
click at [330, 487] on div "Screen Print We'll vectorize your design." at bounding box center [309, 483] width 214 height 52
click at [335, 479] on icon at bounding box center [342, 471] width 17 height 17
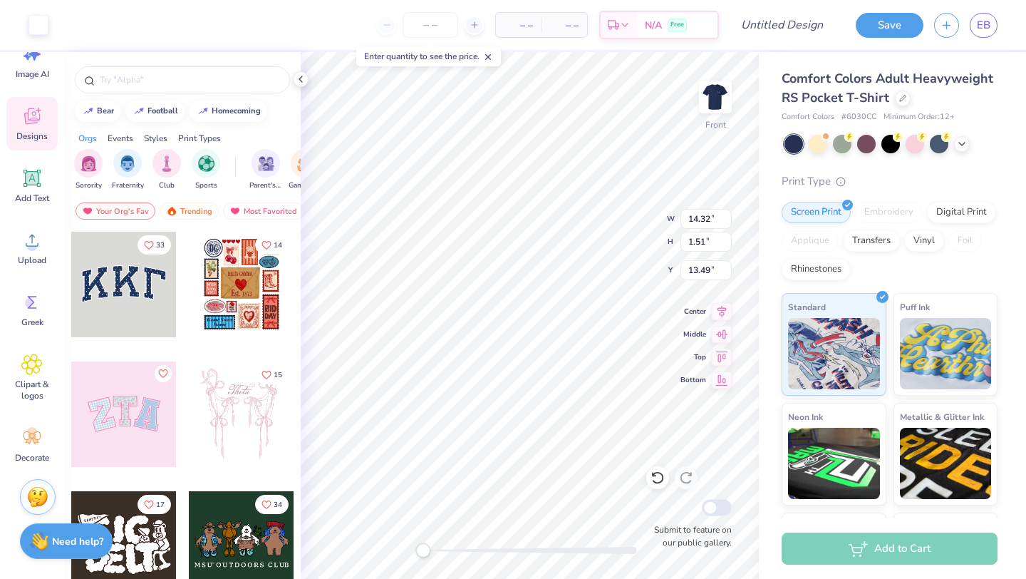
type input "11.14"
type input "1.18"
type input "20.65"
type input "11.24"
type input "14.33"
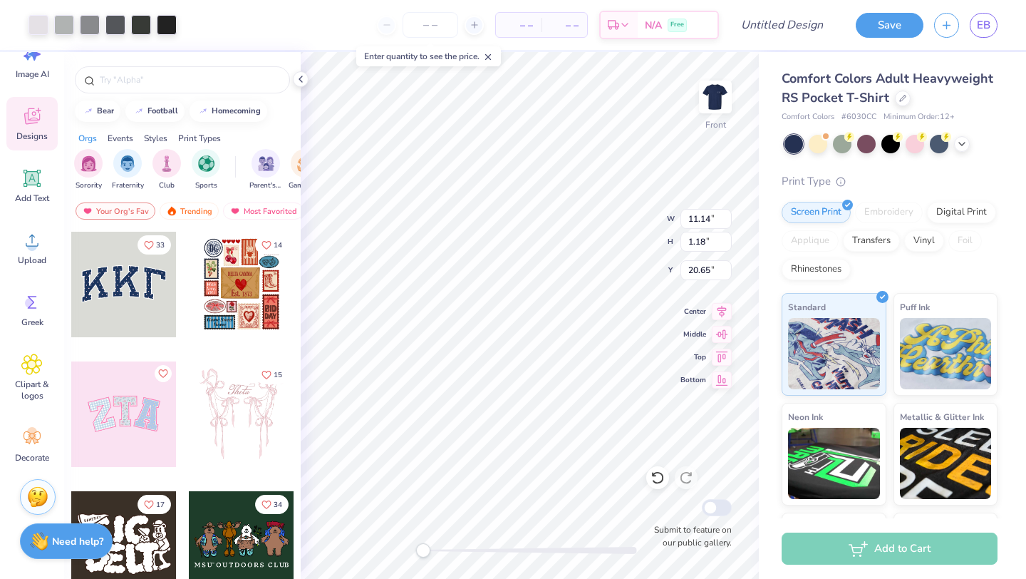
type input "4.84"
type input "10.37"
type input "1.10"
type input "20.92"
type input "14.32"
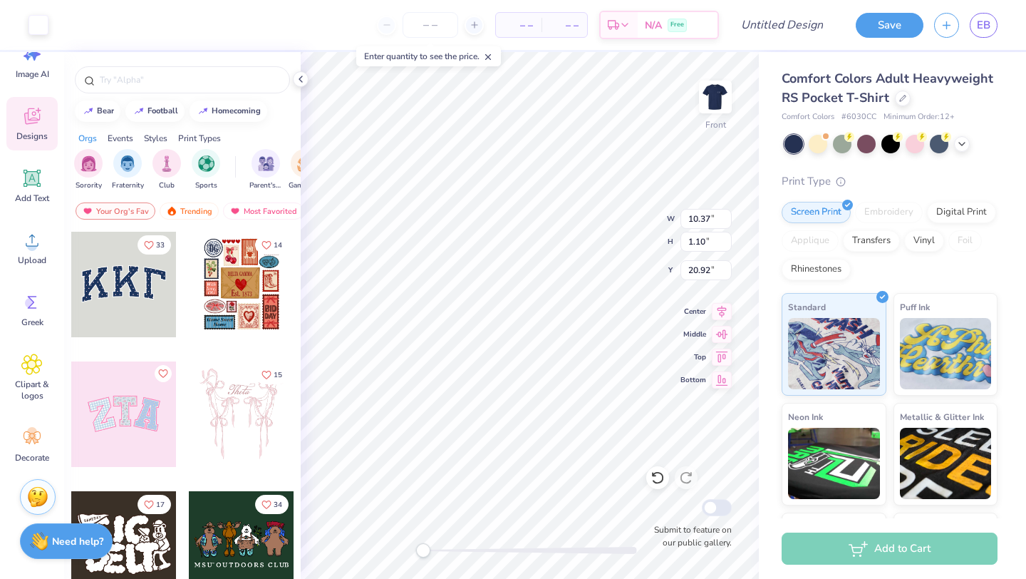
type input "1.61"
type input "2.19"
type input "10.37"
type input "1.10"
type input "20.92"
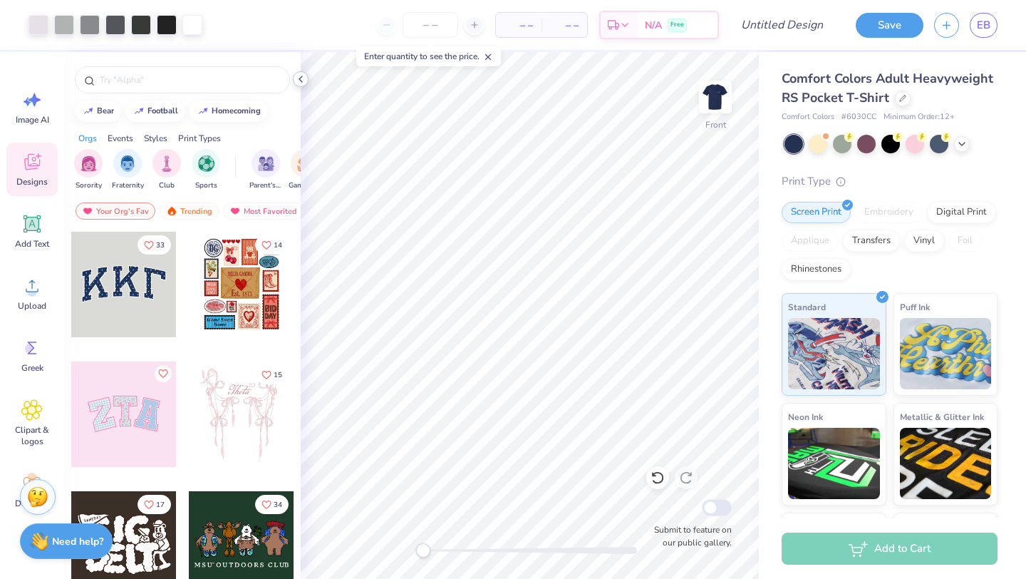
scroll to position [46, 0]
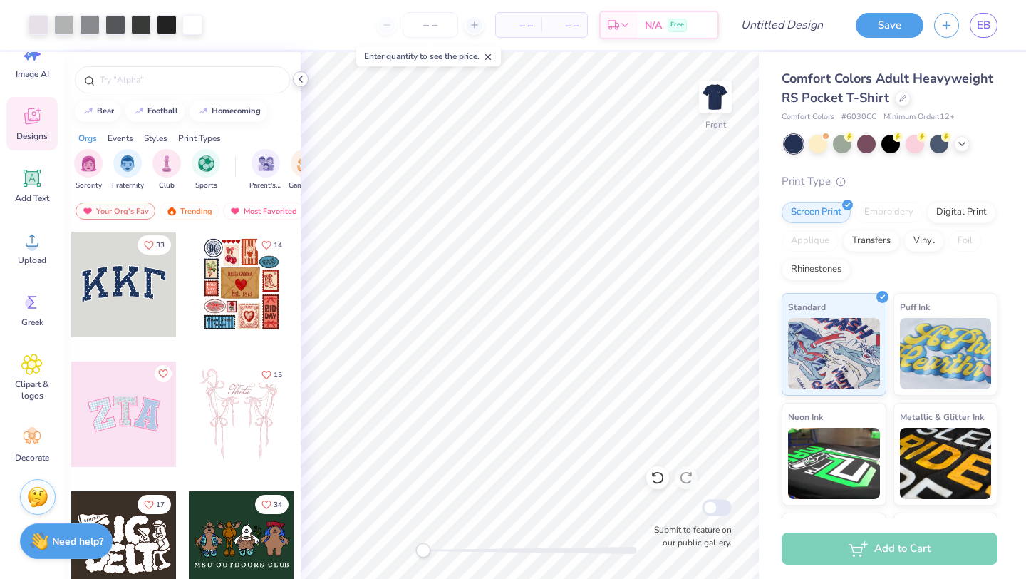
click at [305, 77] on icon at bounding box center [300, 78] width 11 height 11
